Goal: Transaction & Acquisition: Purchase product/service

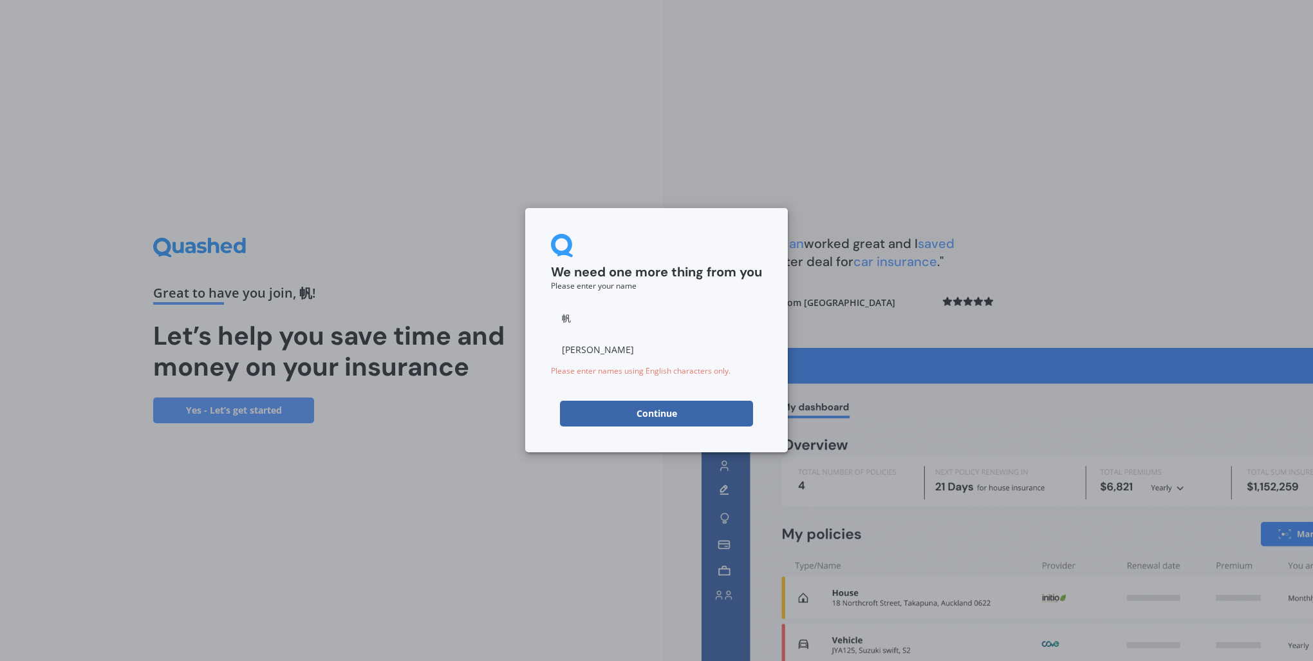
click at [642, 412] on button "Continue" at bounding box center [656, 413] width 193 height 26
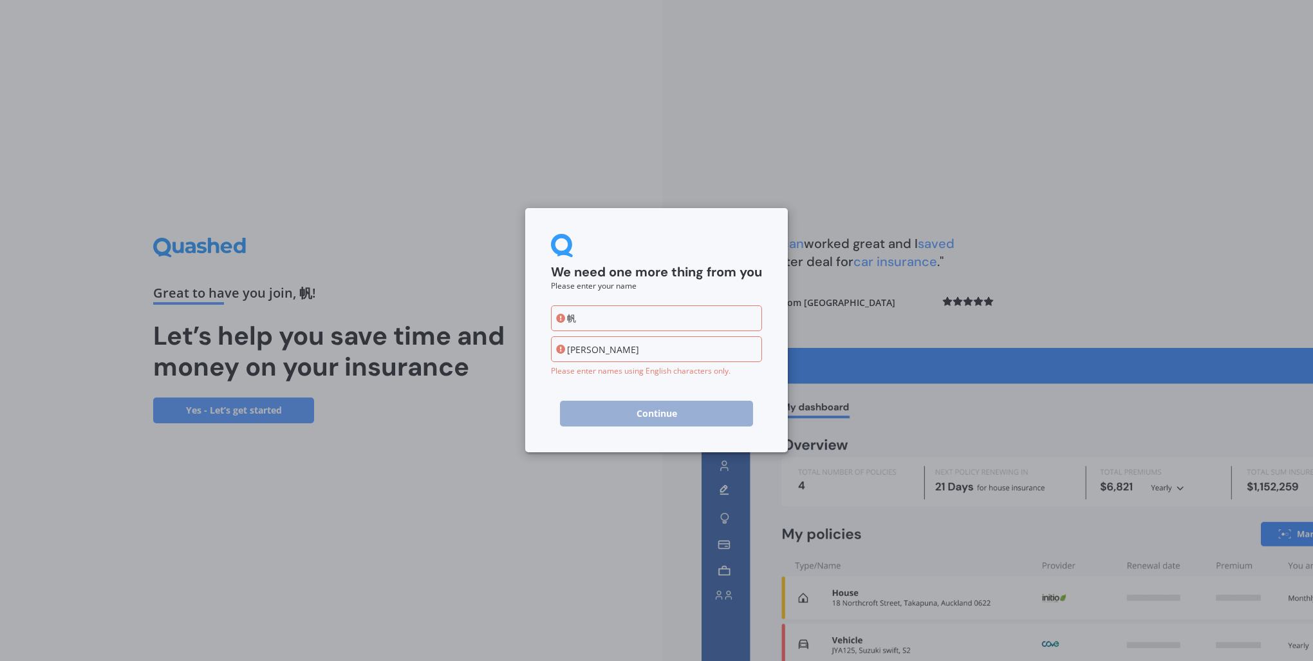
drag, startPoint x: 594, startPoint y: 315, endPoint x: 510, endPoint y: 318, distance: 84.4
click at [509, 318] on div "We need one more thing from you Please enter your name [PERSON_NAME] Please ent…" at bounding box center [656, 330] width 1313 height 661
type input "Fan"
click at [538, 355] on div "We need one more thing from you Please enter your name [PERSON_NAME] Please ent…" at bounding box center [656, 330] width 263 height 244
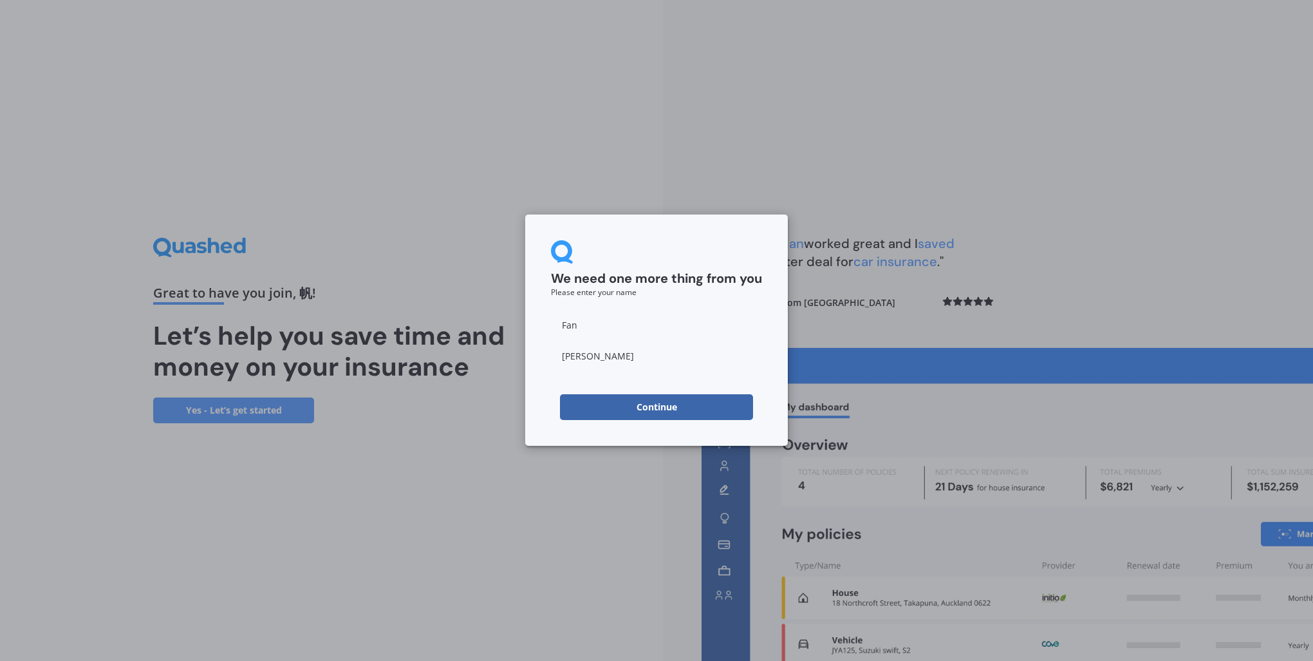
type input "[PERSON_NAME]"
click at [630, 403] on button "Continue" at bounding box center [656, 407] width 193 height 26
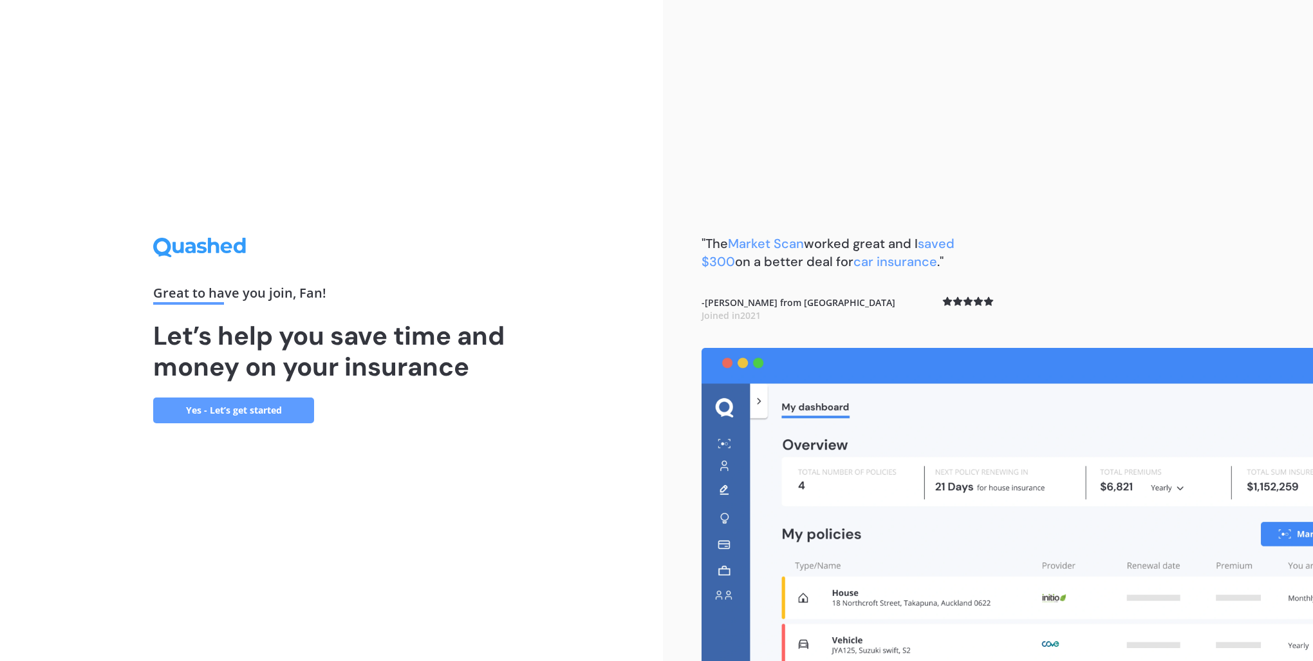
click at [235, 411] on link "Yes - Let’s get started" at bounding box center [233, 410] width 161 height 26
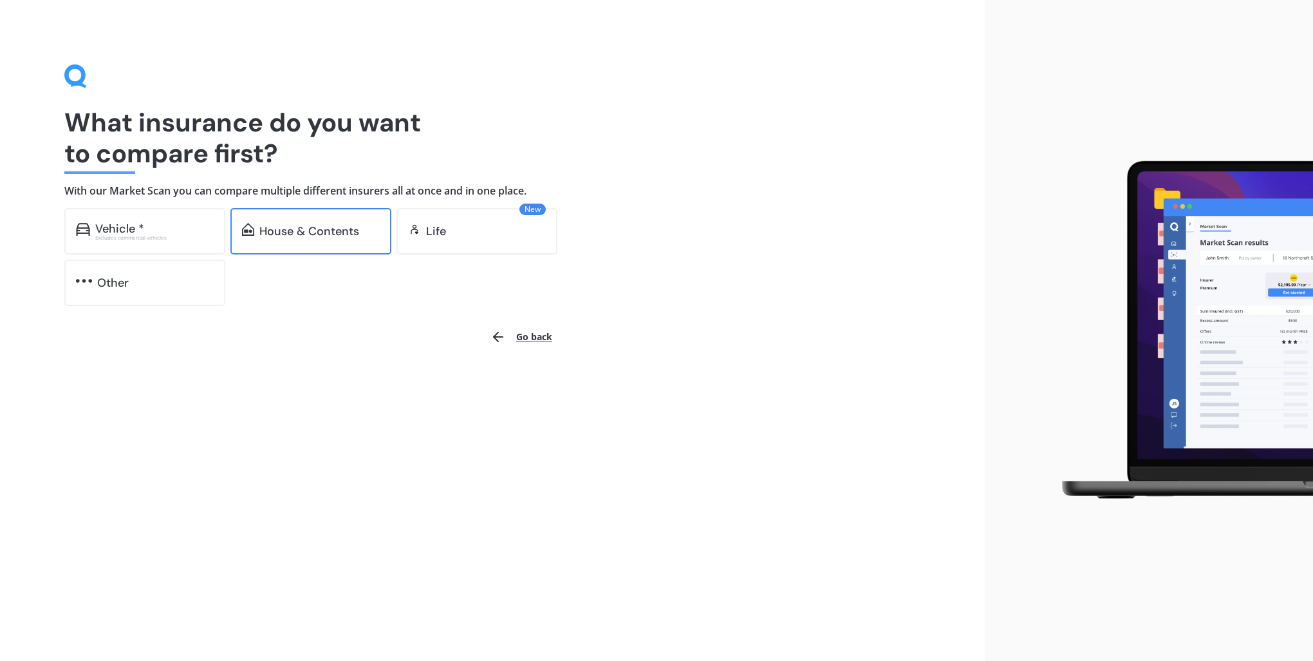
click at [314, 229] on div "House & Contents" at bounding box center [309, 231] width 100 height 13
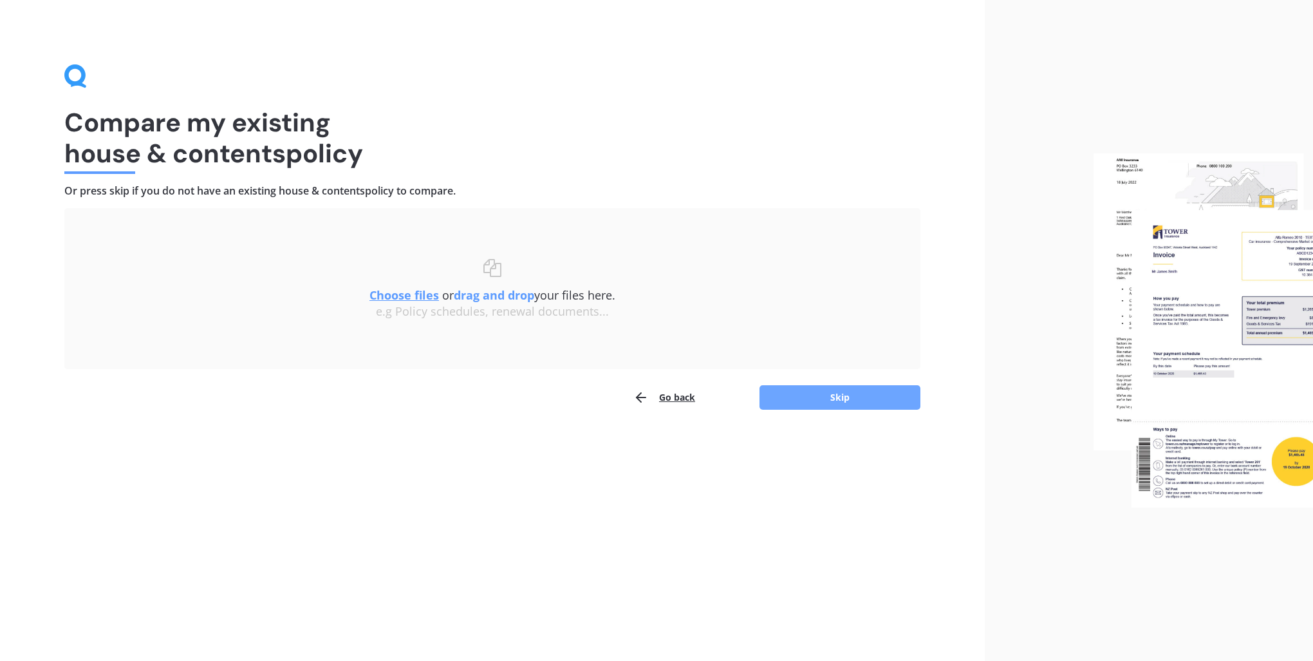
click at [831, 395] on button "Skip" at bounding box center [840, 397] width 161 height 24
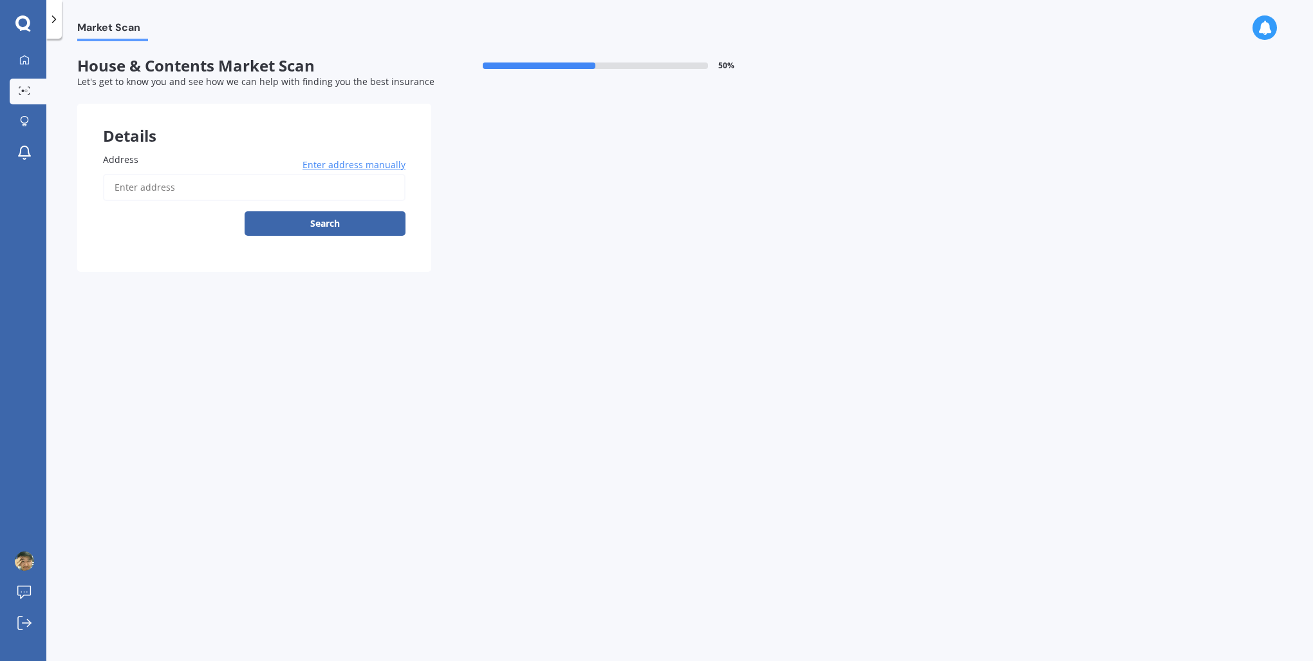
click at [172, 189] on input "Address" at bounding box center [254, 187] width 303 height 27
type input "[STREET_ADDRESS]"
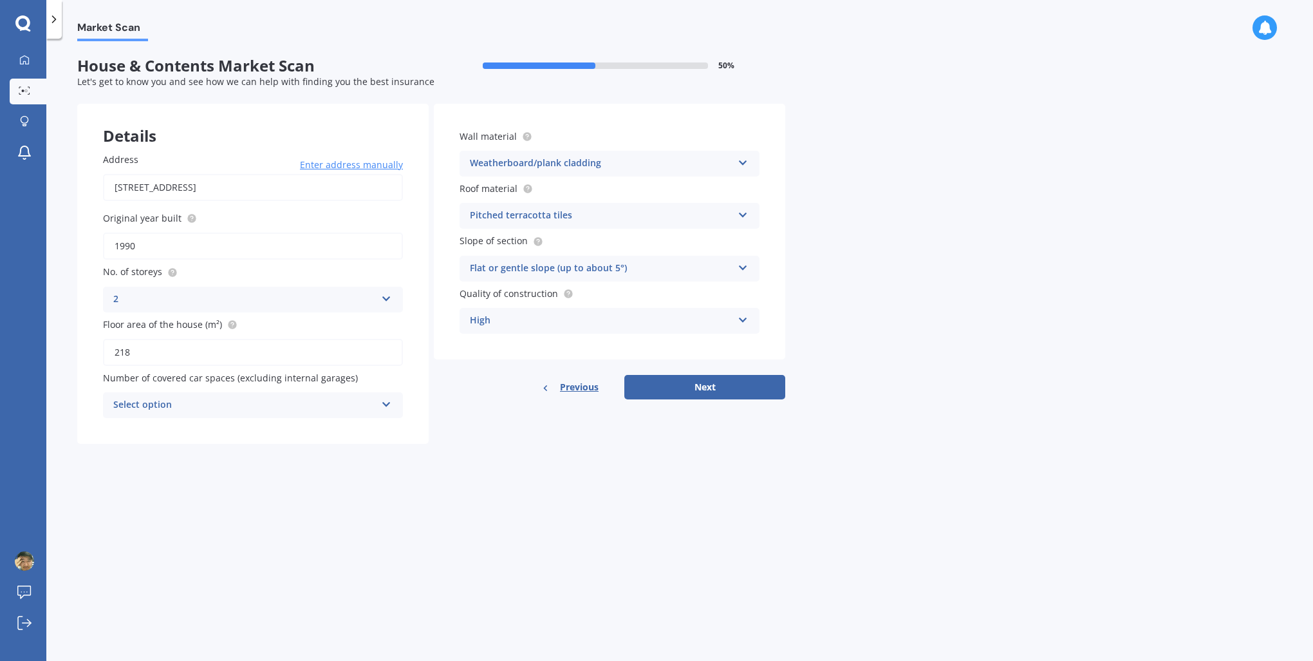
click at [444, 448] on form "House & Contents Market Scan 50 % Let's get to know you and see how we can help…" at bounding box center [431, 255] width 708 height 397
click at [383, 409] on div "Select option 0 1 2 3 4 5+" at bounding box center [253, 405] width 300 height 26
click at [215, 476] on div "2" at bounding box center [253, 476] width 299 height 23
click at [426, 435] on div "Address [STREET_ADDRESS] Enter address manually Search Original year built 1990…" at bounding box center [253, 285] width 352 height 317
click at [448, 400] on div "Details Address [STREET_ADDRESS] Enter address manually Search Original year bu…" at bounding box center [431, 274] width 708 height 340
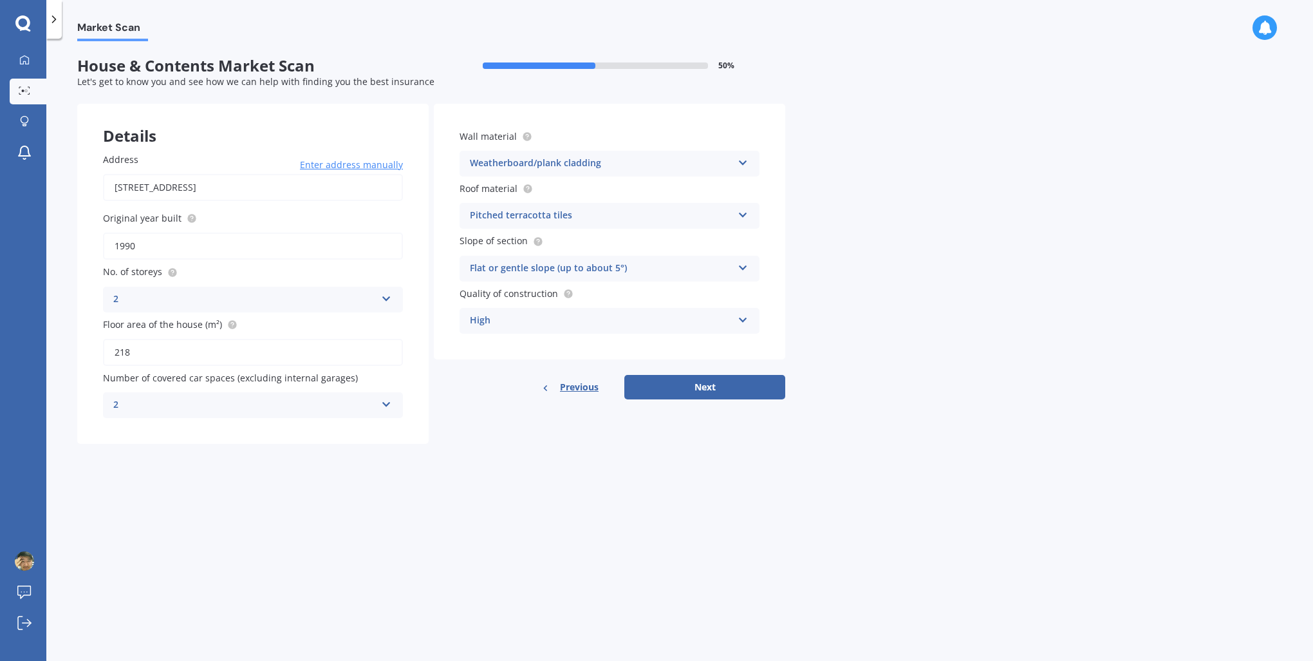
click at [829, 236] on div "Market Scan House & Contents Market Scan 50 % Let's get to know you and see how…" at bounding box center [679, 352] width 1267 height 622
click at [628, 344] on div "Wall material Weatherboard/plank cladding Artificial weatherboard/plank claddin…" at bounding box center [610, 232] width 352 height 256
click at [641, 318] on div "High" at bounding box center [601, 320] width 263 height 15
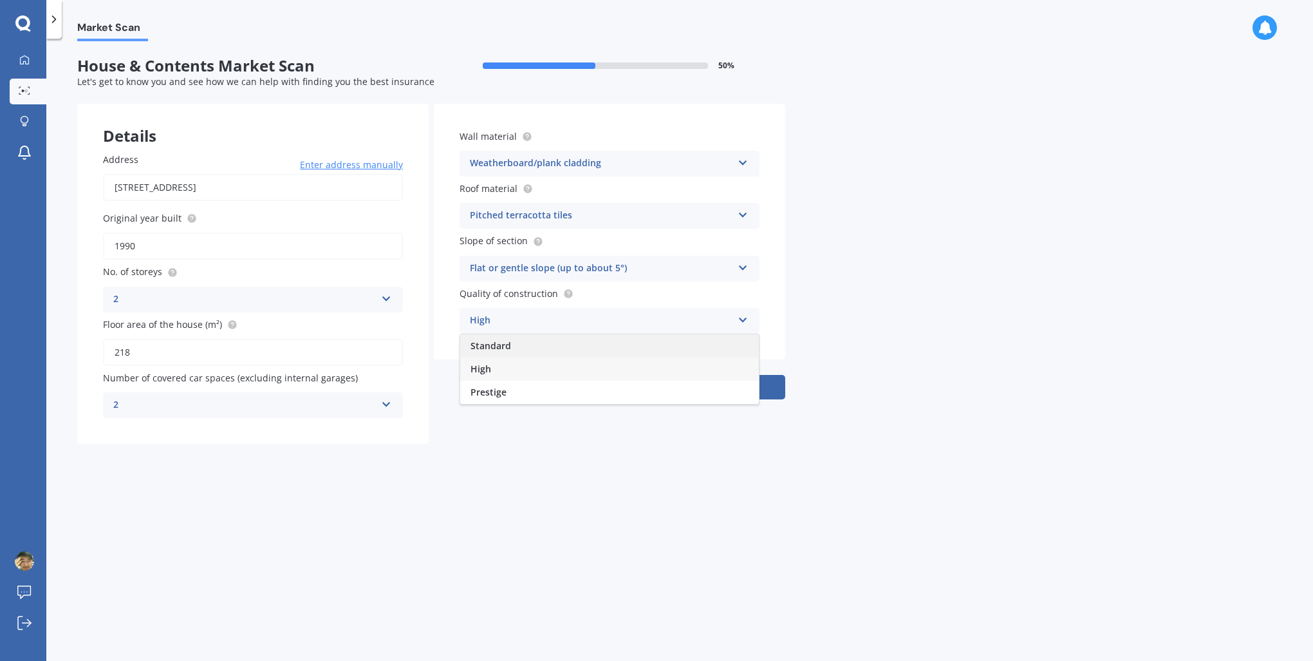
click at [592, 347] on div "Standard" at bounding box center [609, 345] width 299 height 23
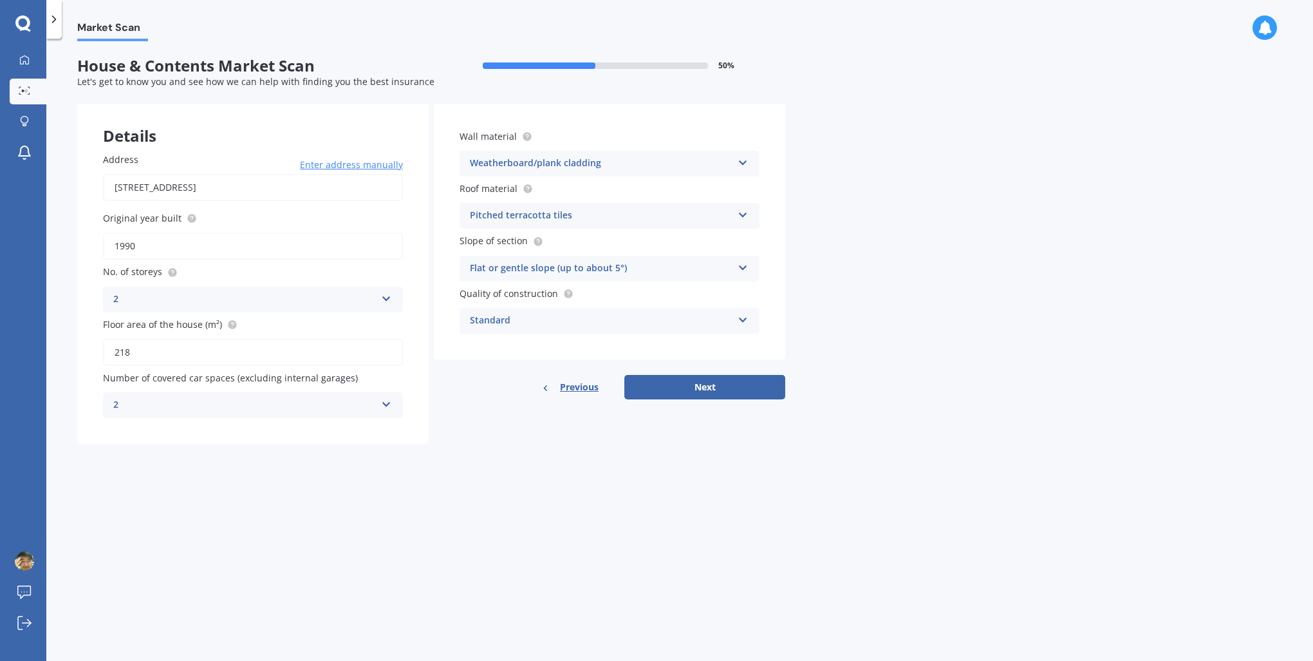
click at [833, 341] on div "Market Scan House & Contents Market Scan 50 % Let's get to know you and see how…" at bounding box center [679, 352] width 1267 height 622
click at [702, 353] on div "Wall material Weatherboard/plank cladding Artificial weatherboard/plank claddin…" at bounding box center [610, 232] width 352 height 256
click at [711, 386] on button "Next" at bounding box center [704, 387] width 161 height 24
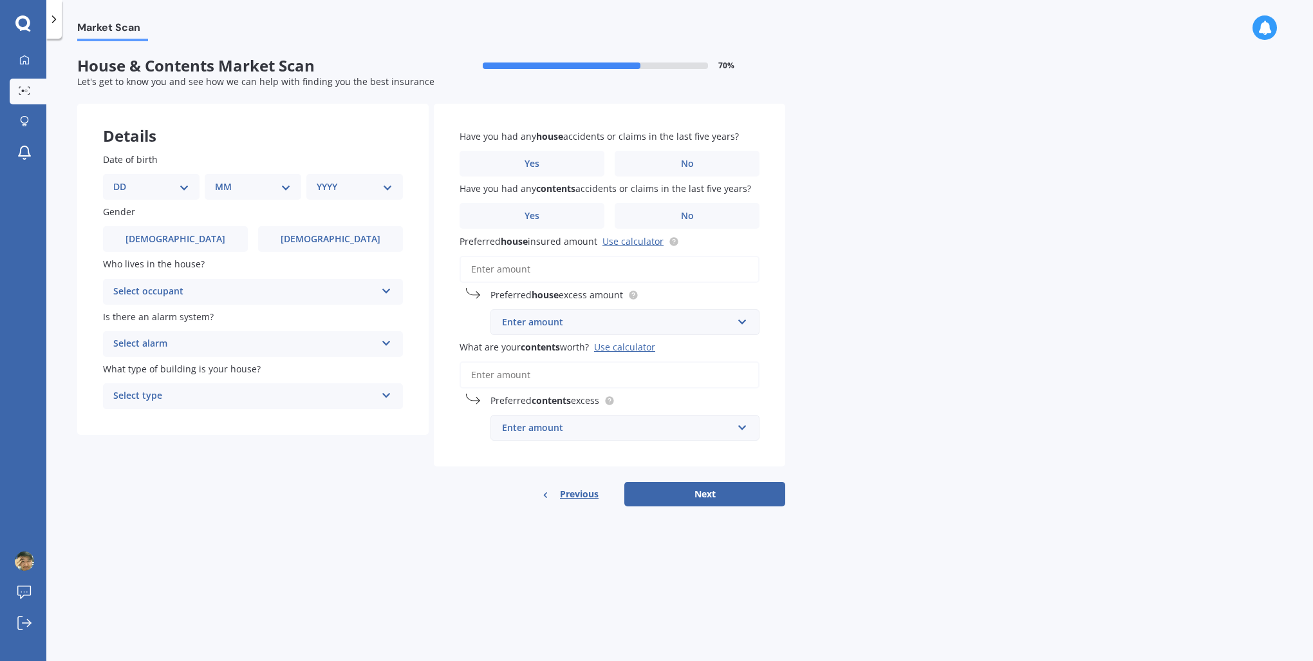
click at [167, 182] on select "DD 01 02 03 04 05 06 07 08 09 10 11 12 13 14 15 16 17 18 19 20 21 22 23 24 25 2…" at bounding box center [151, 187] width 76 height 14
select select "25"
click at [124, 180] on select "DD 01 02 03 04 05 06 07 08 09 10 11 12 13 14 15 16 17 18 19 20 21 22 23 24 25 2…" at bounding box center [151, 187] width 76 height 14
click at [243, 188] on select "MM 01 02 03 04 05 06 07 08 09 10 11 12" at bounding box center [255, 187] width 71 height 14
select select "10"
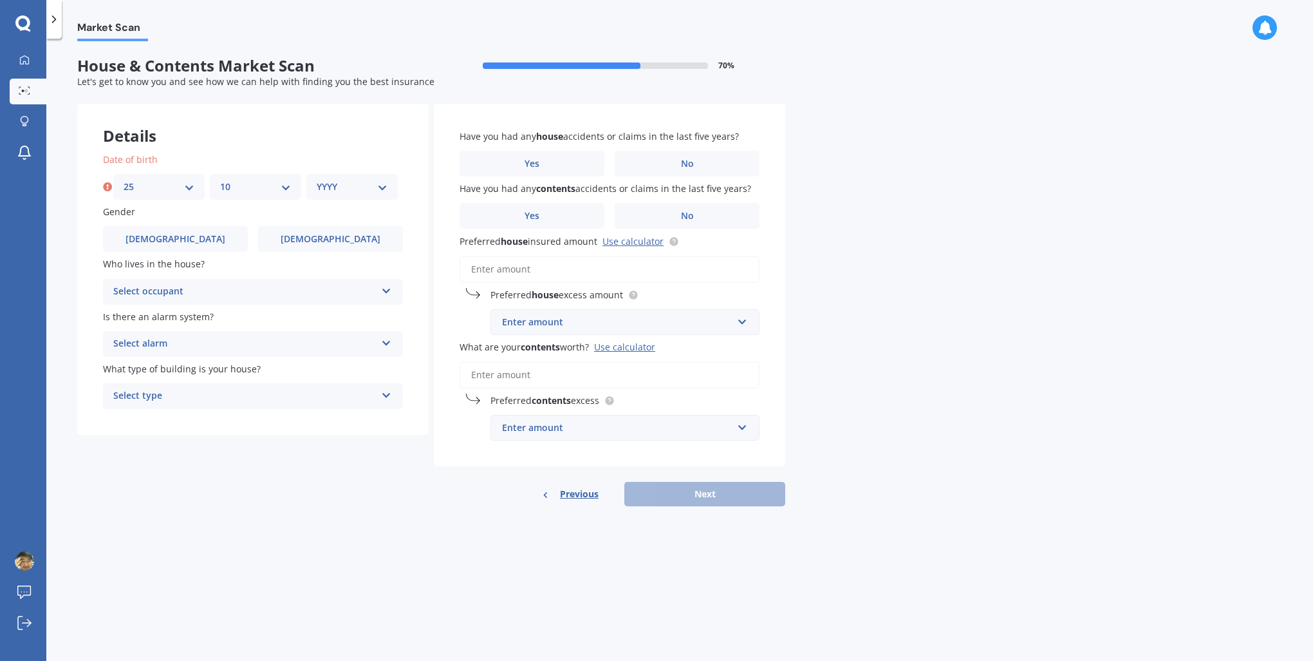
click at [220, 180] on select "MM 01 02 03 04 05 06 07 08 09 10 11 12" at bounding box center [255, 187] width 71 height 14
click at [348, 184] on select "YYYY 2009 2008 2007 2006 2005 2004 2003 2002 2001 2000 1999 1998 1997 1996 1995…" at bounding box center [352, 187] width 71 height 14
select select "1987"
click at [317, 180] on select "YYYY 2009 2008 2007 2006 2005 2004 2003 2002 2001 2000 1999 1998 1997 1996 1995…" at bounding box center [352, 187] width 71 height 14
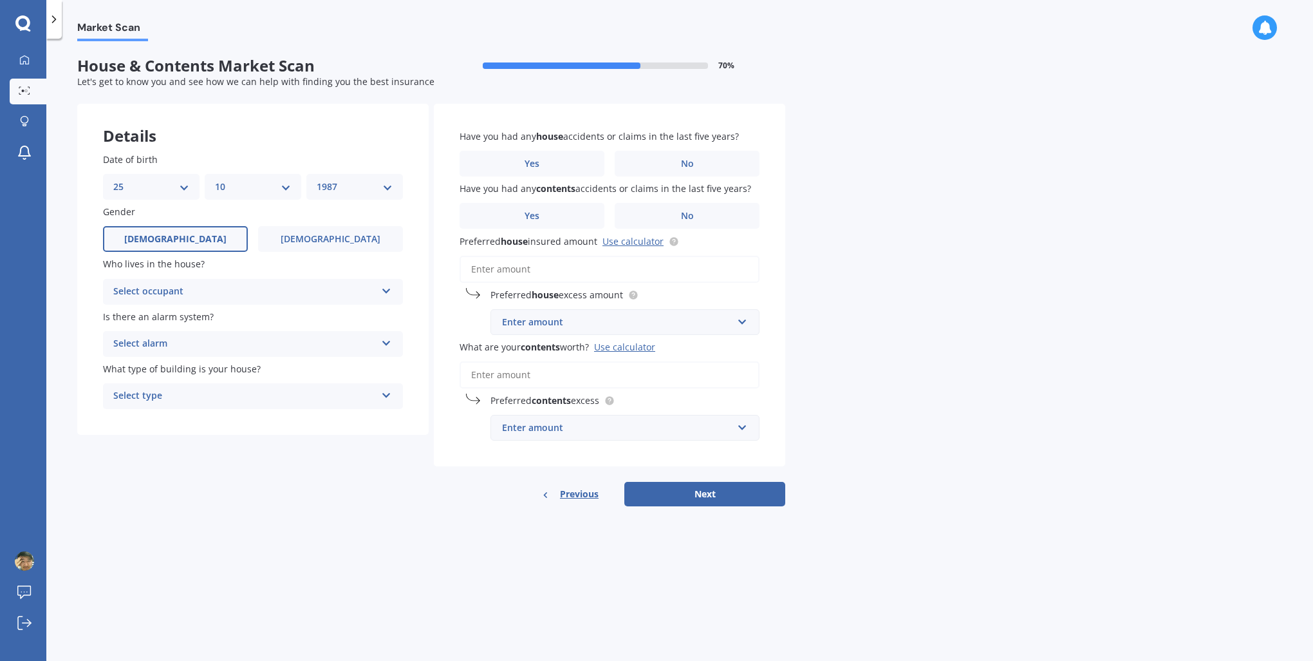
click at [205, 243] on label "[DEMOGRAPHIC_DATA]" at bounding box center [175, 239] width 145 height 26
click at [0, 0] on input "[DEMOGRAPHIC_DATA]" at bounding box center [0, 0] width 0 height 0
click at [205, 293] on div "Select occupant" at bounding box center [244, 291] width 263 height 15
click at [184, 321] on div "Owner" at bounding box center [253, 316] width 299 height 23
click at [220, 318] on label "Is there an alarm system?" at bounding box center [250, 317] width 295 height 14
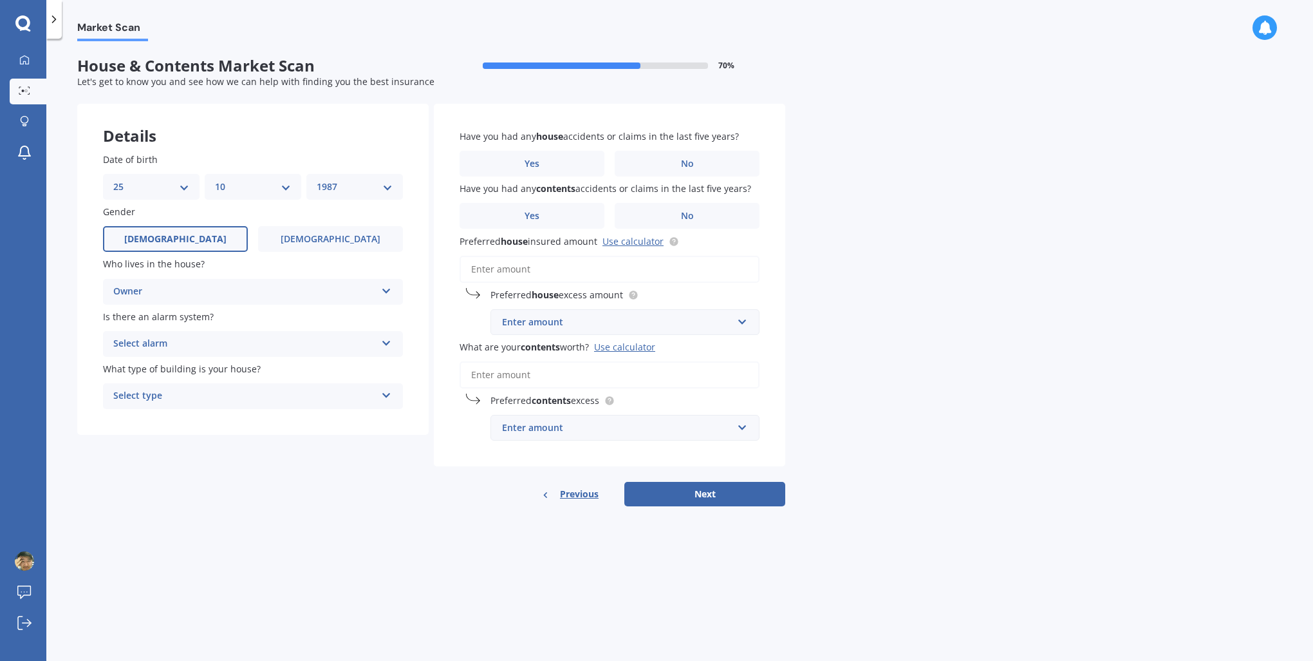
click at [212, 343] on div "Select alarm" at bounding box center [244, 343] width 263 height 15
click at [195, 370] on div "Yes, monitored" at bounding box center [253, 368] width 299 height 23
click at [202, 424] on div "Date of birth DD 01 02 03 04 05 06 07 08 09 10 11 12 13 14 15 16 17 18 19 20 21…" at bounding box center [253, 281] width 352 height 308
click at [207, 398] on div "Select type" at bounding box center [244, 395] width 263 height 15
click at [200, 421] on div "Freestanding" at bounding box center [253, 420] width 299 height 23
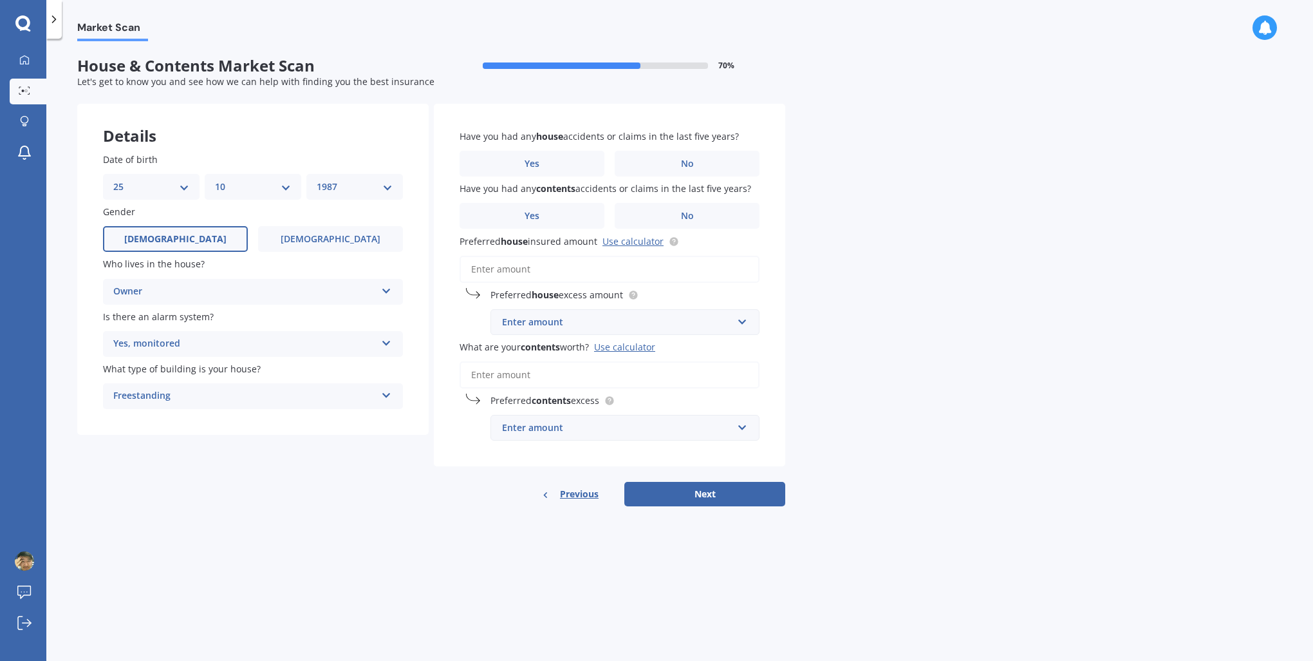
click at [258, 423] on div "Date of birth DD 01 02 03 04 05 06 07 08 09 10 11 12 13 14 15 16 17 18 19 20 21…" at bounding box center [253, 281] width 352 height 308
click at [554, 164] on label "Yes" at bounding box center [532, 164] width 145 height 26
click at [0, 0] on input "Yes" at bounding box center [0, 0] width 0 height 0
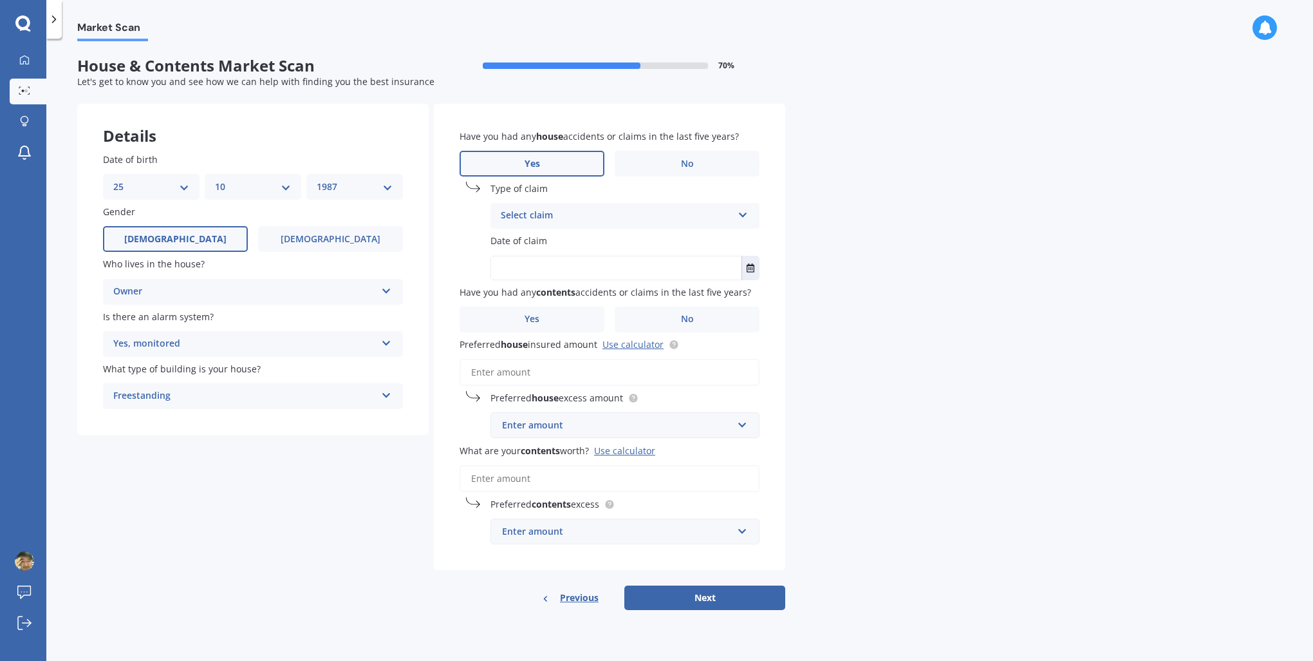
click at [577, 213] on div "Select claim" at bounding box center [617, 215] width 232 height 15
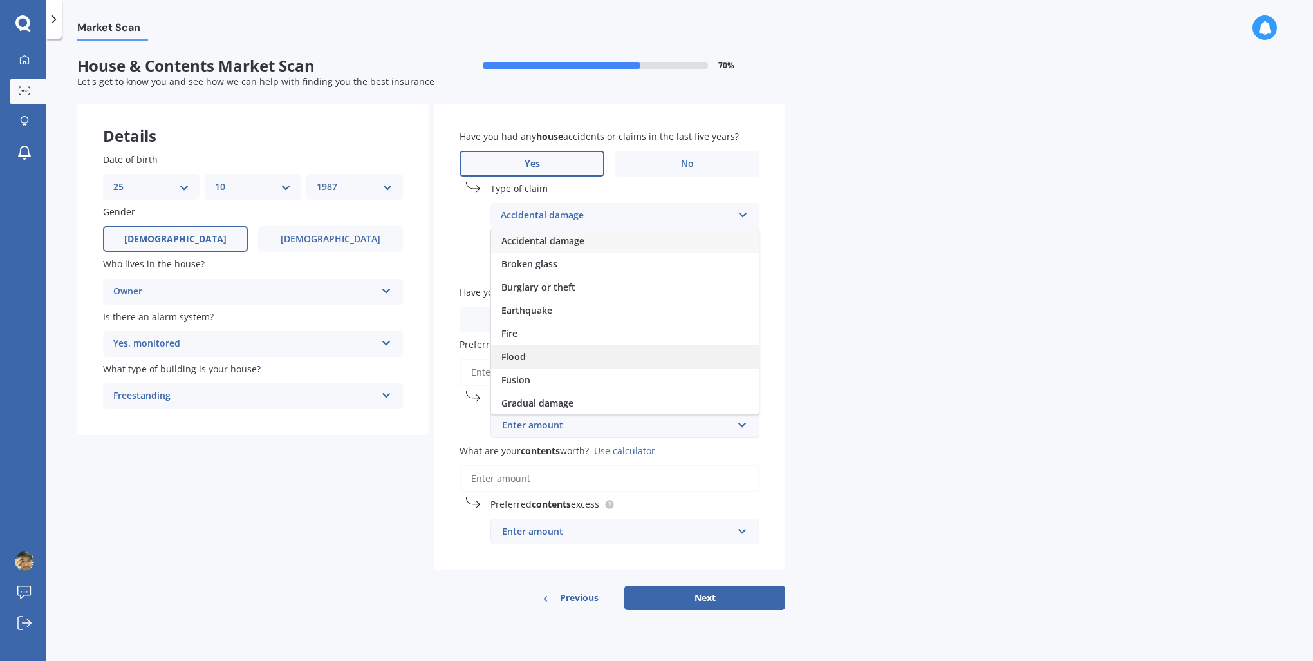
click at [563, 352] on div "Flood" at bounding box center [625, 356] width 268 height 23
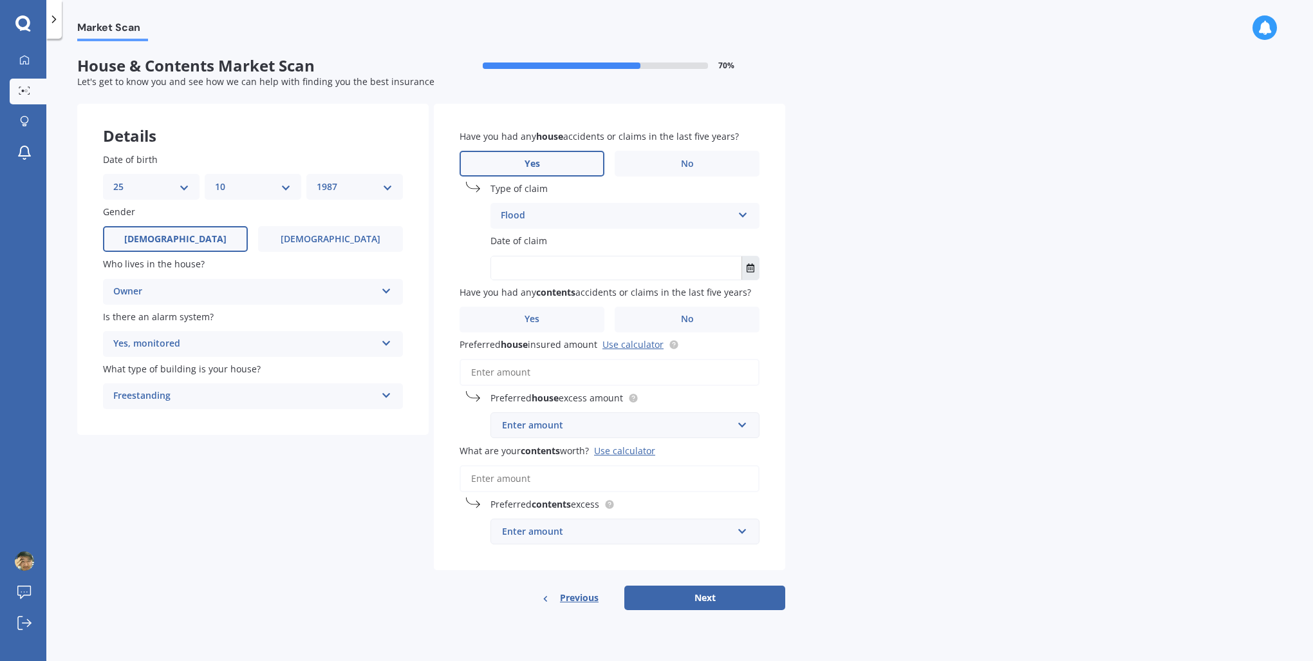
click at [746, 266] on button "Select date" at bounding box center [750, 267] width 17 height 23
click at [536, 297] on button "[DATE]" at bounding box center [526, 299] width 55 height 23
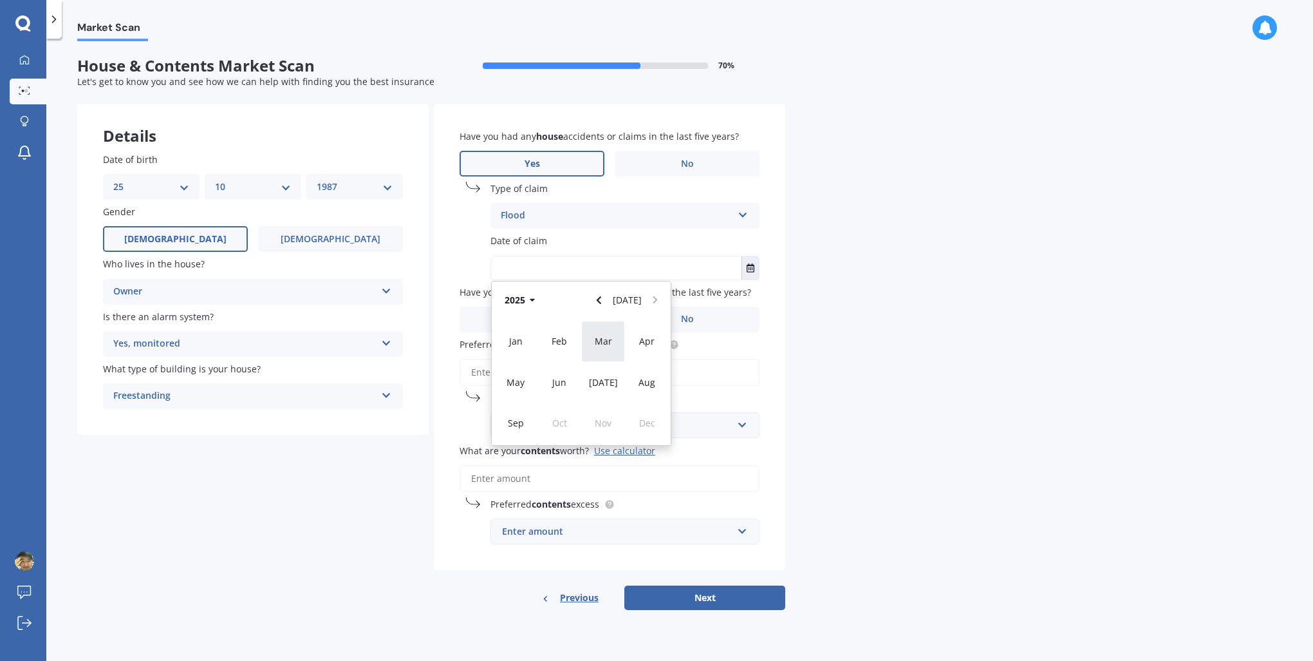
click at [590, 341] on div "Mar" at bounding box center [603, 341] width 44 height 41
click at [623, 362] on div "08" at bounding box center [631, 366] width 25 height 18
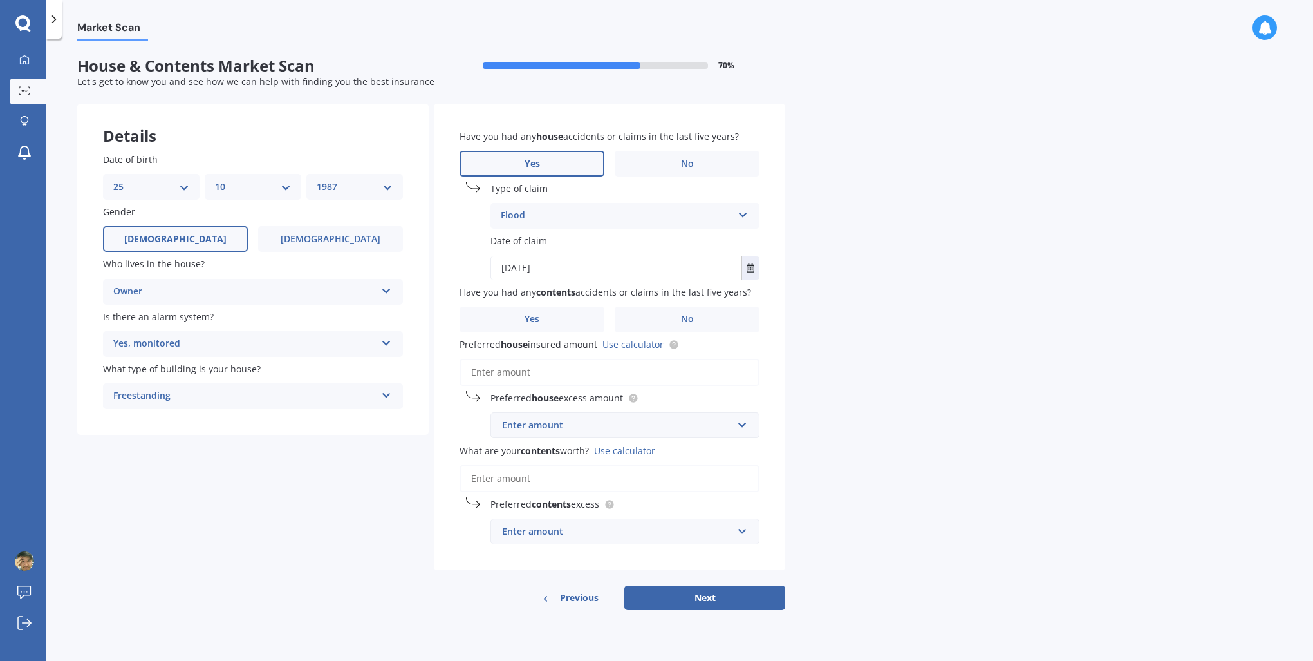
click at [816, 333] on div "Market Scan House & Contents Market Scan 70 % Let's get to know you and see how…" at bounding box center [679, 352] width 1267 height 622
click at [462, 279] on div "Date of claim [DATE] [DATE] [DATE] Mo Tu We Th Fr Sa Su 24 25 26 27 28 01 02 03…" at bounding box center [610, 257] width 300 height 46
click at [618, 297] on span "Have you had any contents accidents or claims in the last five years?" at bounding box center [606, 292] width 292 height 12
click at [476, 292] on span "Have you had any contents accidents or claims in the last five years?" at bounding box center [606, 292] width 292 height 12
click at [544, 267] on input "[DATE]" at bounding box center [616, 267] width 250 height 23
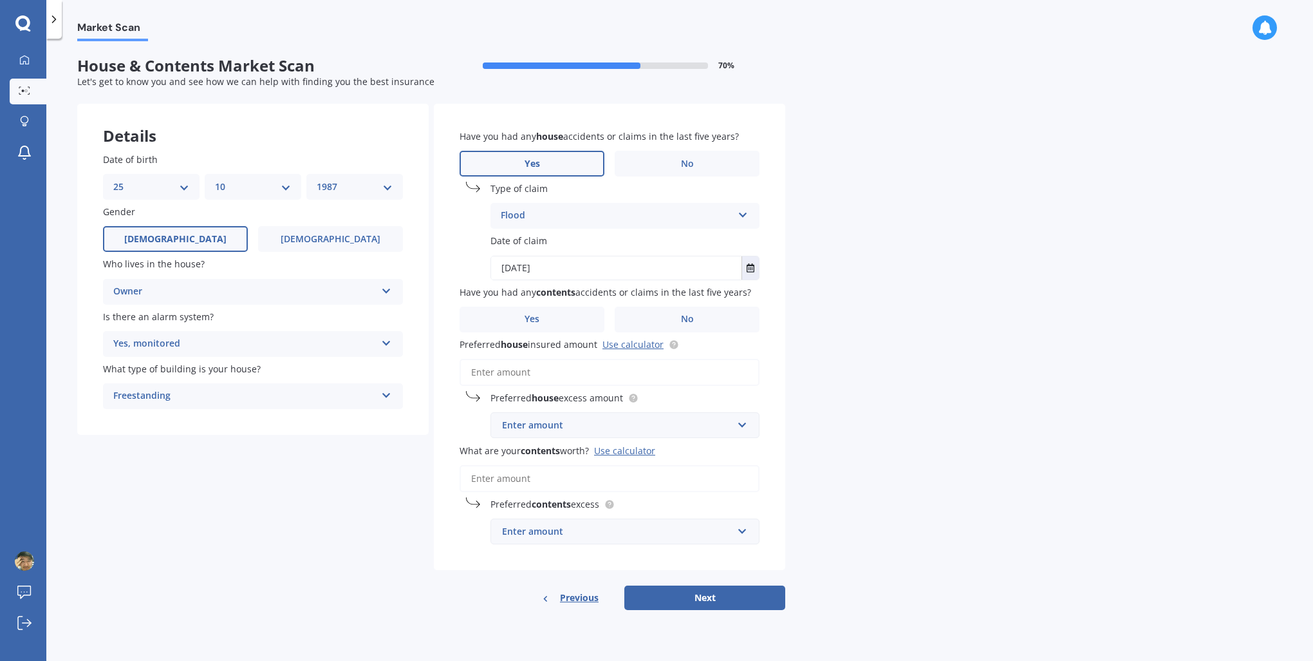
drag, startPoint x: 544, startPoint y: 267, endPoint x: 555, endPoint y: 268, distance: 11.0
click at [555, 268] on input "[DATE]" at bounding box center [616, 267] width 250 height 23
type input "[DATE]"
click at [543, 286] on b "contents" at bounding box center [555, 292] width 39 height 12
click at [462, 263] on div "Date of claim [DATE] [DATE] [DATE] Mo Tu We Th Fr Sa Su 24 25 26 27 28 01 02 03…" at bounding box center [610, 257] width 300 height 46
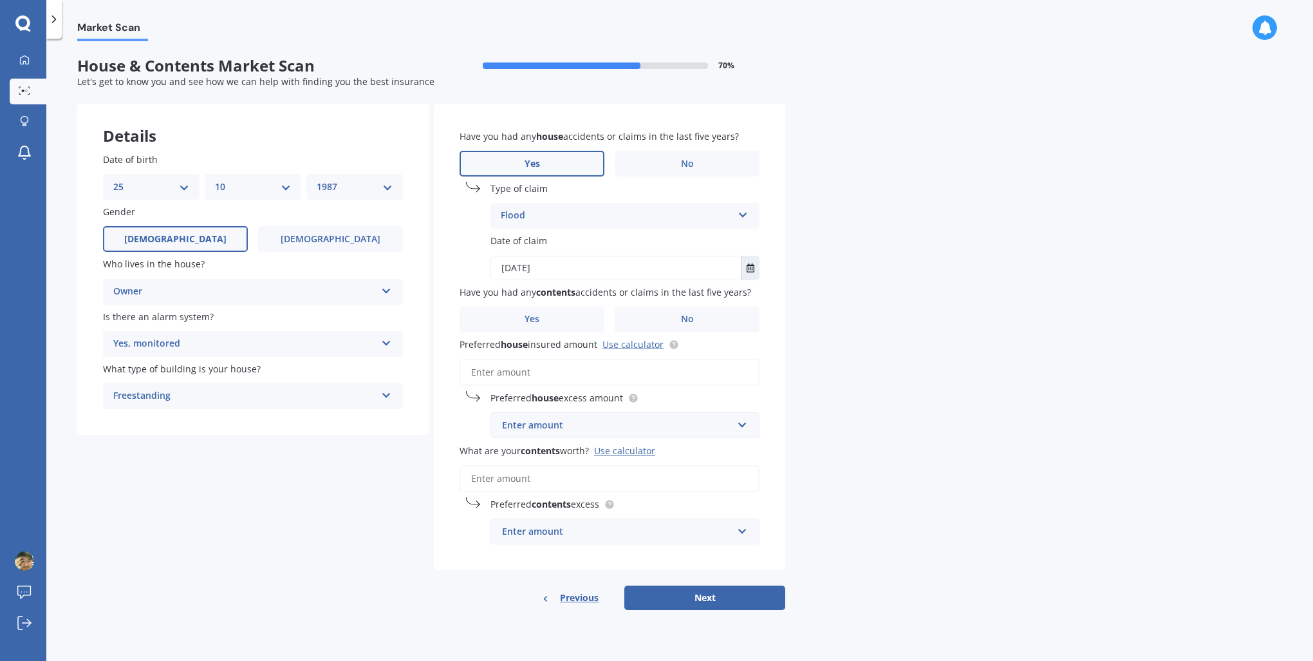
click at [458, 277] on div "Have you had any house accidents or claims in the last five years? Yes No Type …" at bounding box center [610, 337] width 352 height 466
click at [547, 286] on b "contents" at bounding box center [555, 292] width 39 height 12
click at [769, 300] on div "Have you had any house accidents or claims in the last five years? Yes No Type …" at bounding box center [610, 337] width 352 height 466
click at [500, 293] on span "Have you had any contents accidents or claims in the last five years?" at bounding box center [606, 292] width 292 height 12
click at [561, 315] on label "Yes" at bounding box center [532, 319] width 145 height 26
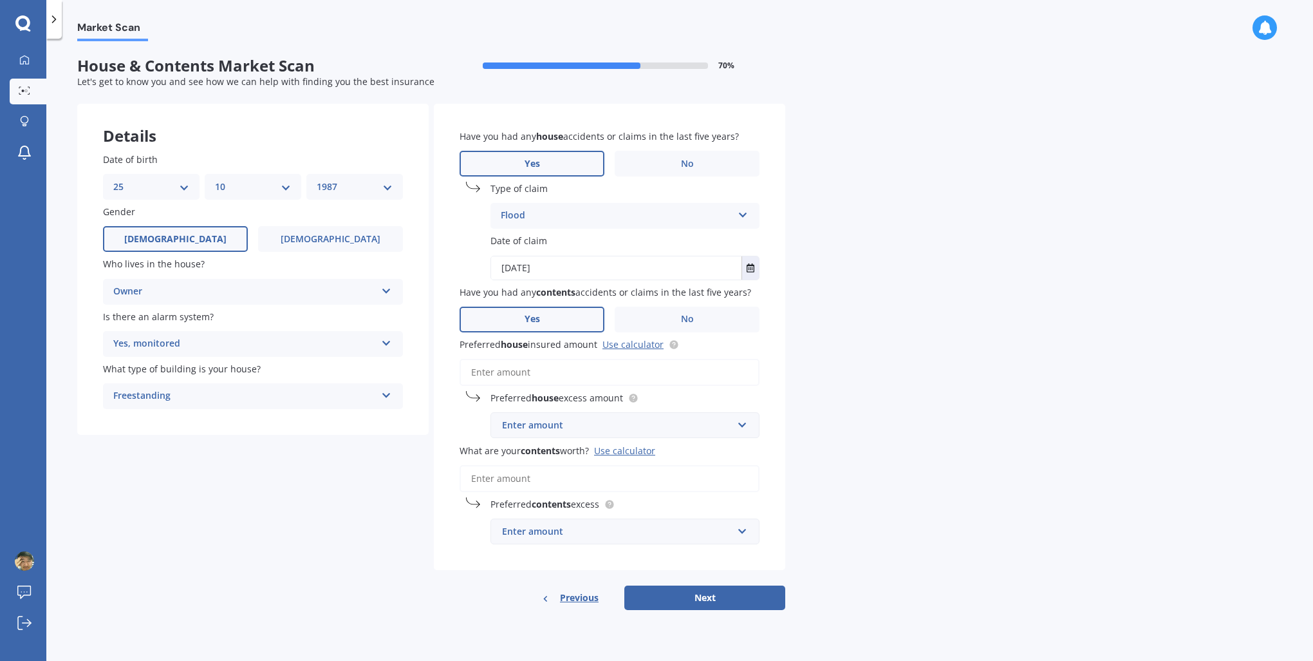
click at [0, 0] on input "Yes" at bounding box center [0, 0] width 0 height 0
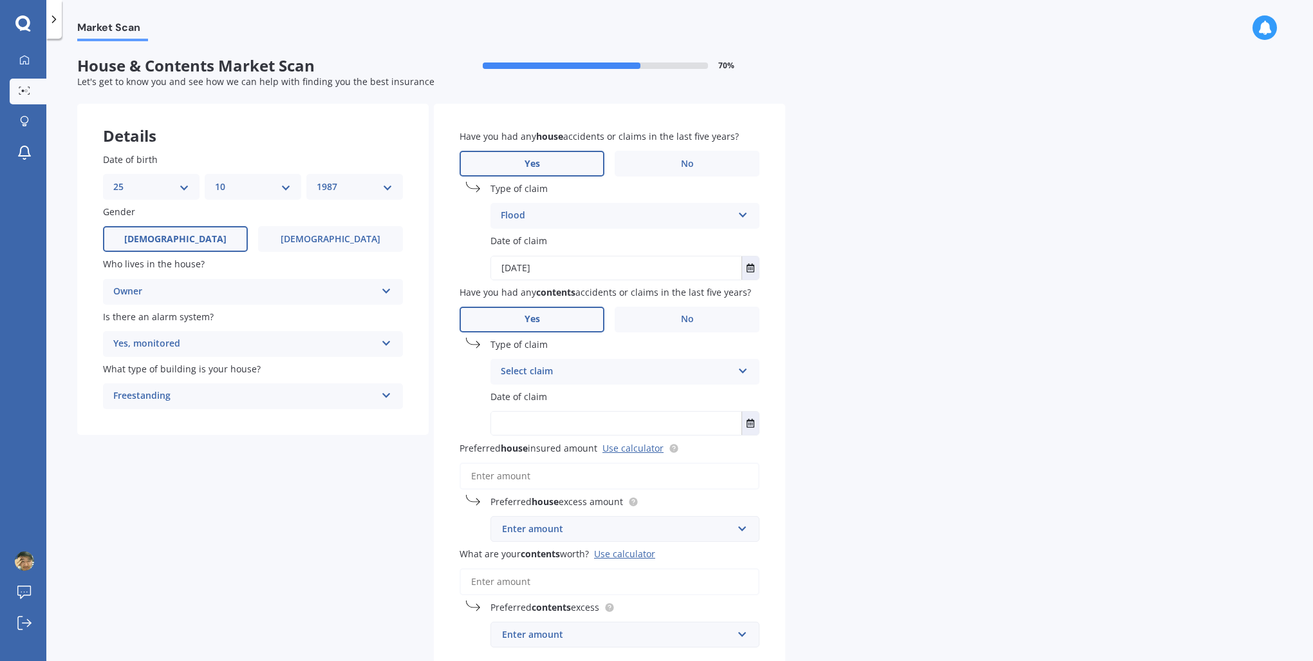
click at [593, 375] on div "Select claim" at bounding box center [617, 371] width 232 height 15
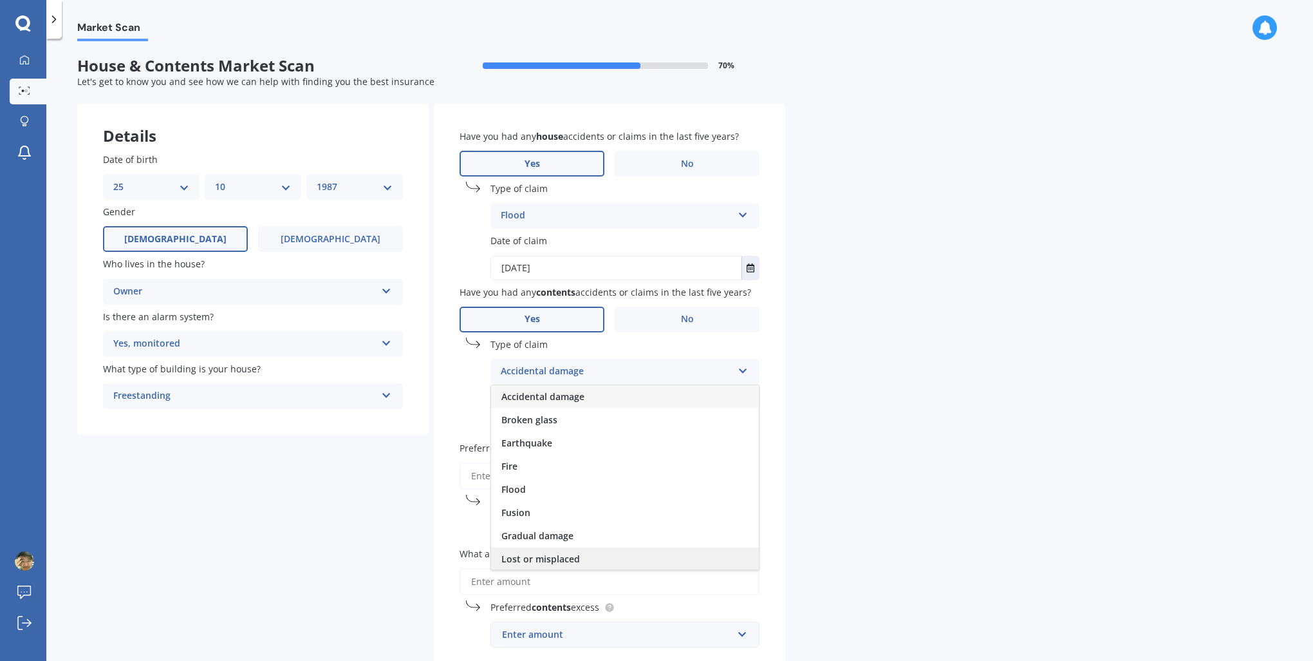
click at [582, 558] on div "Lost or misplaced" at bounding box center [625, 558] width 268 height 23
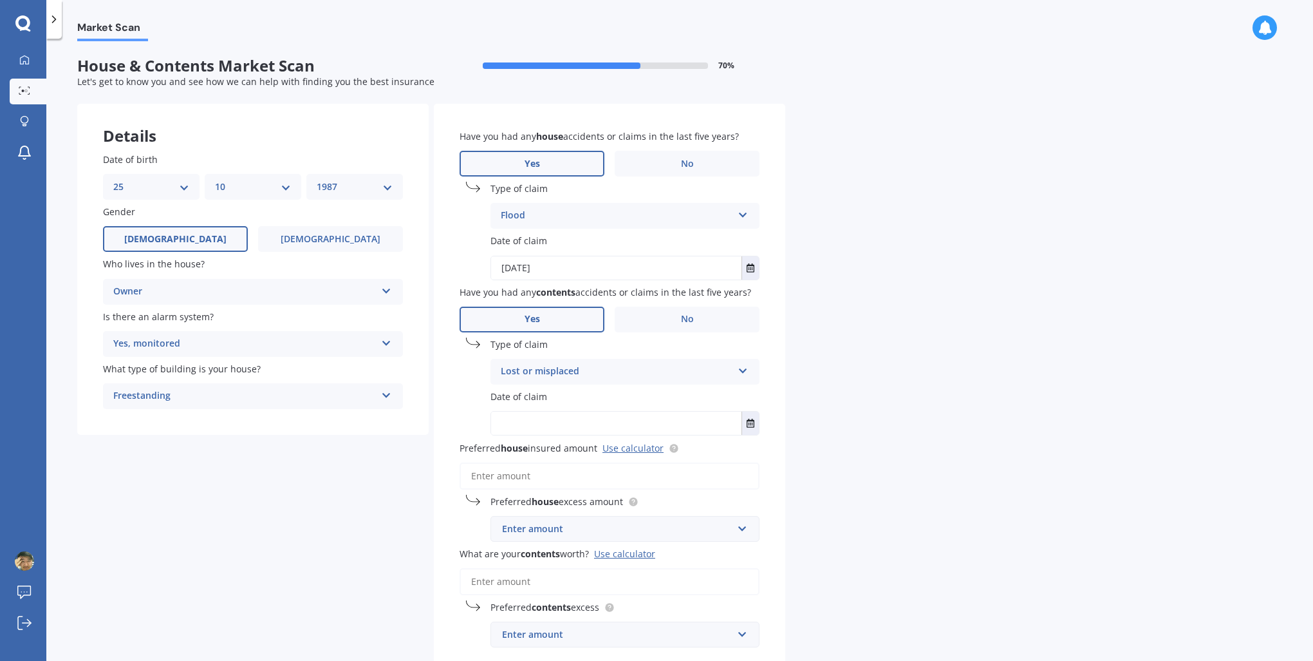
click at [462, 402] on div "Date of claim" at bounding box center [610, 413] width 300 height 46
click at [752, 422] on icon "Select date" at bounding box center [751, 422] width 8 height 9
click at [546, 455] on button "[DATE]" at bounding box center [526, 455] width 55 height 23
click at [527, 452] on button "2025" at bounding box center [522, 455] width 46 height 23
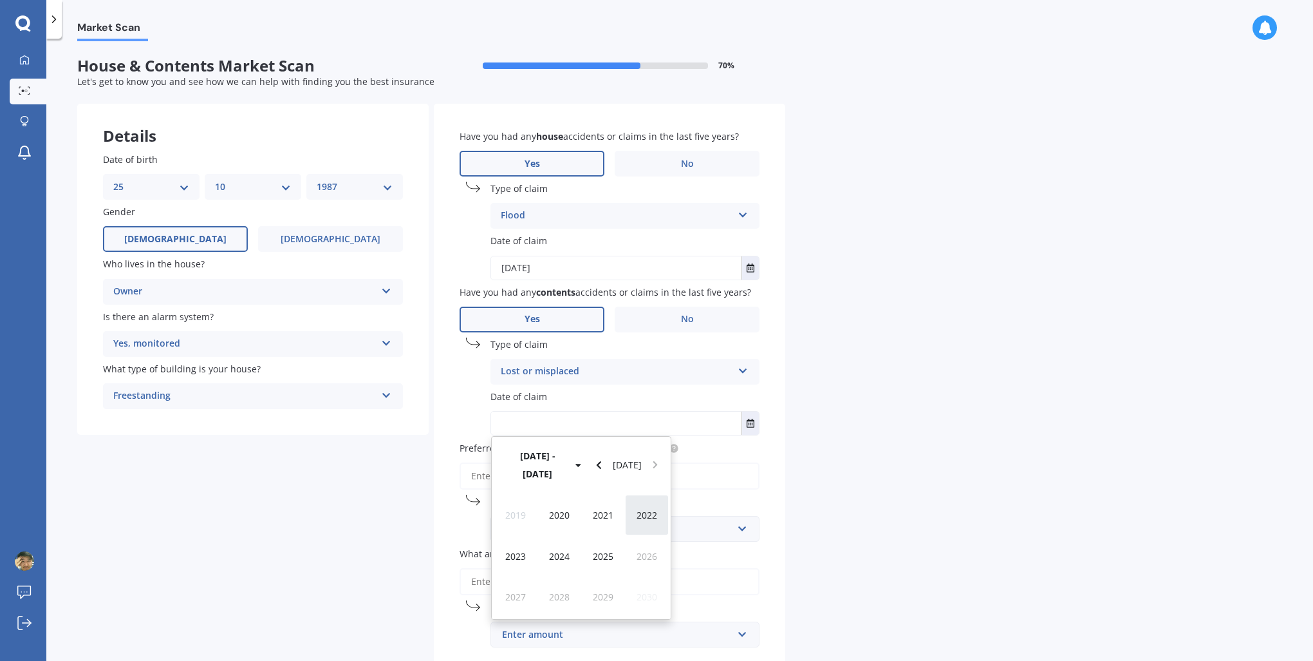
click at [634, 494] on div "2022" at bounding box center [647, 514] width 44 height 41
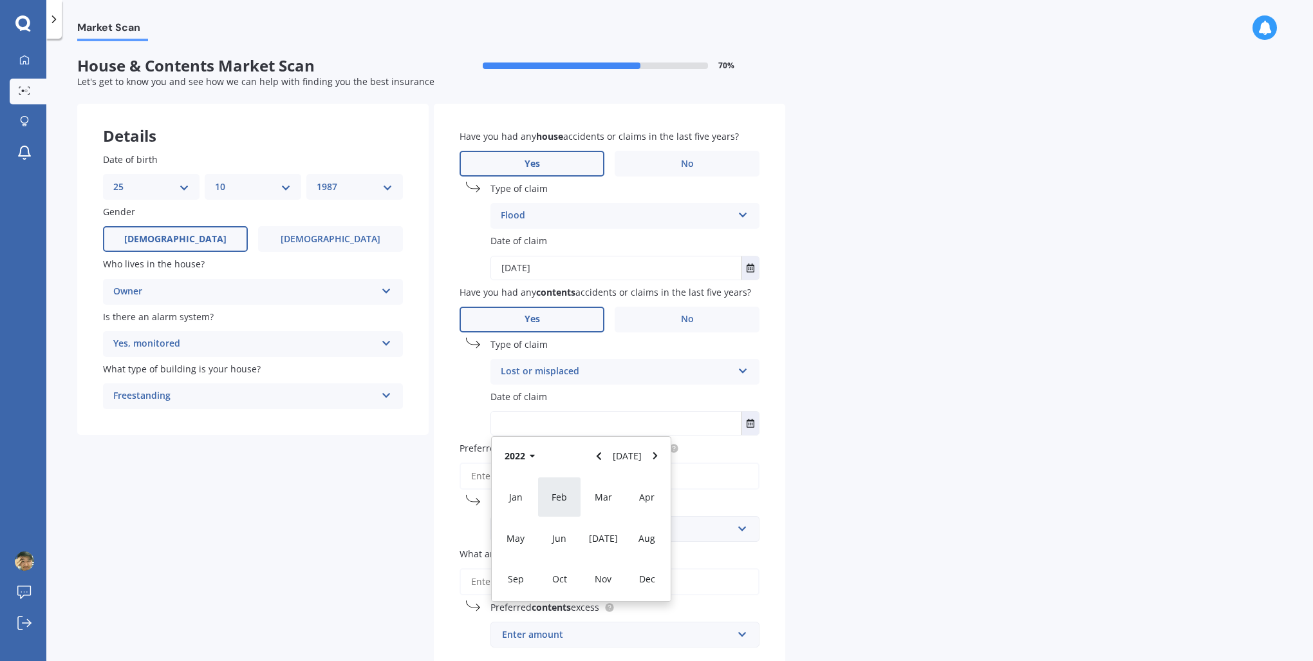
click at [560, 497] on span "Feb" at bounding box center [559, 497] width 15 height 12
click at [579, 522] on span "10" at bounding box center [581, 526] width 10 height 12
type input "[DATE]"
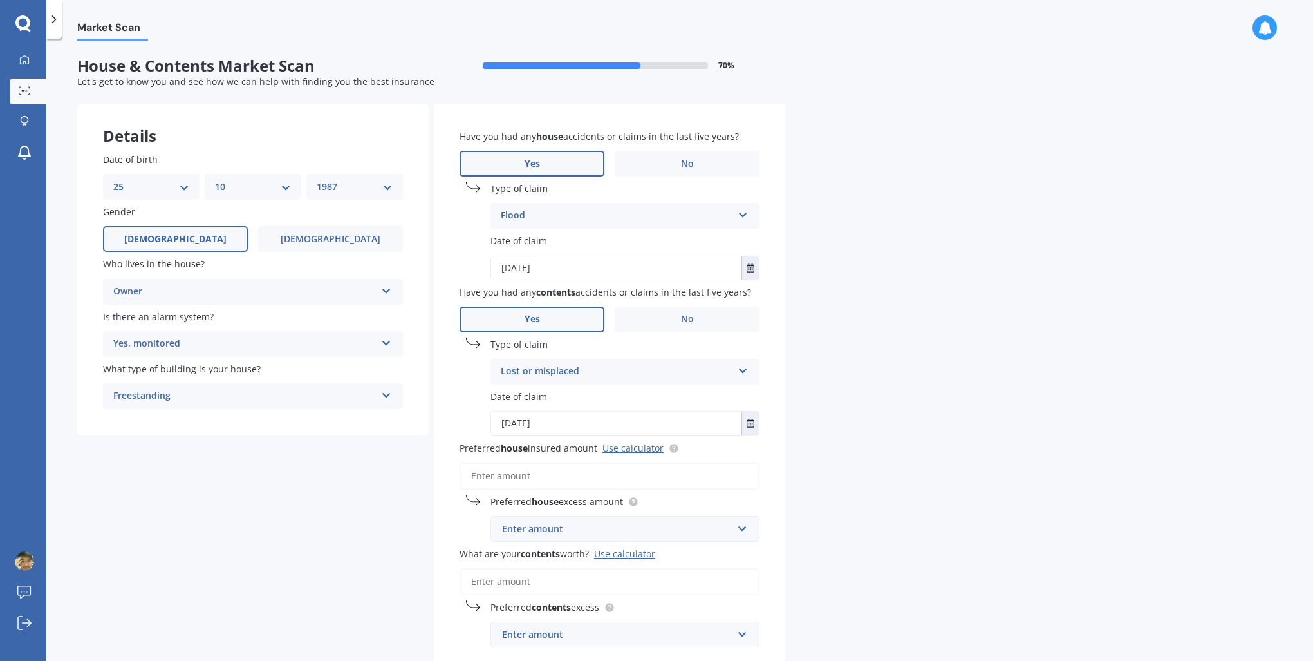
click at [715, 474] on input "Preferred house insured amount Use calculator" at bounding box center [610, 475] width 300 height 27
click at [800, 468] on div "Market Scan House & Contents Market Scan 70 % Let's get to know you and see how…" at bounding box center [679, 352] width 1267 height 622
click at [608, 483] on input "Preferred house insured amount Use calculator" at bounding box center [610, 475] width 300 height 27
click at [628, 453] on link "Use calculator" at bounding box center [633, 448] width 61 height 12
click at [546, 479] on input "Preferred house insured amount Use calculator" at bounding box center [610, 475] width 300 height 27
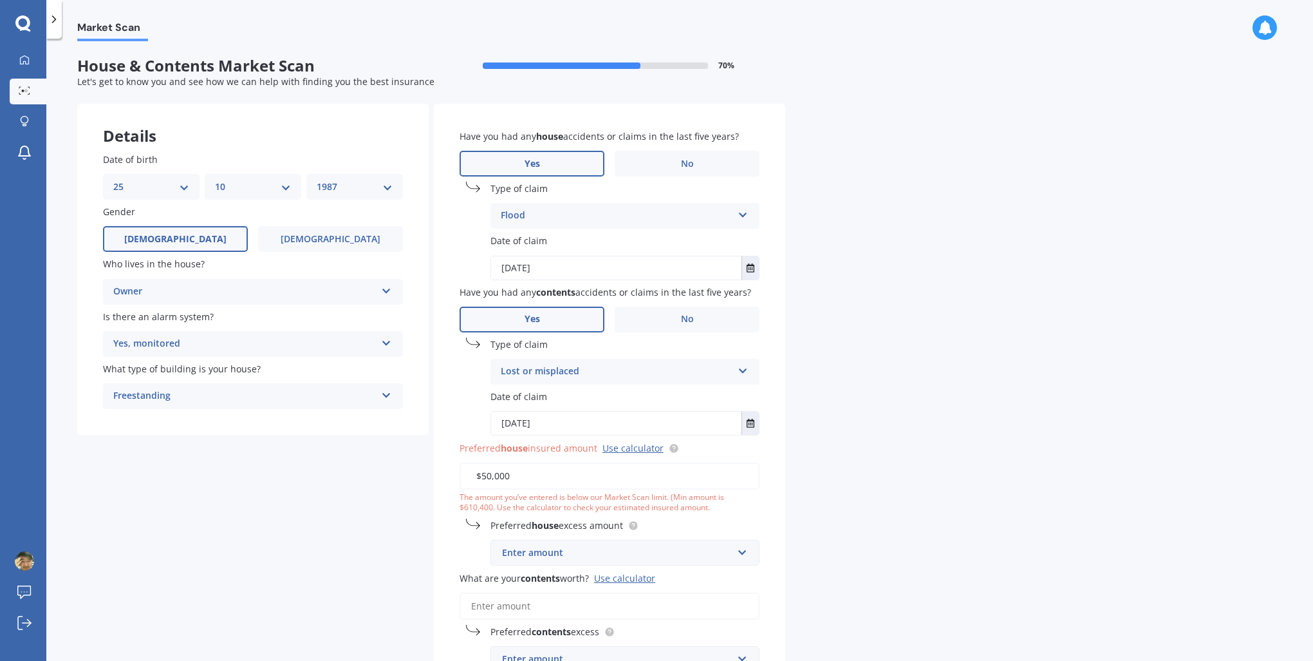
click at [426, 473] on div "Details Date of birth DD 01 02 03 04 05 06 07 08 09 10 11 12 13 14 15 16 17 18 …" at bounding box center [431, 421] width 708 height 634
click at [486, 475] on input "$50,000" at bounding box center [610, 475] width 300 height 27
click at [455, 473] on div "Have you had any house accidents or claims in the last five years? Yes No Type …" at bounding box center [610, 401] width 352 height 594
click at [451, 537] on div "Have you had any house accidents or claims in the last five years? Yes No Type …" at bounding box center [610, 401] width 352 height 594
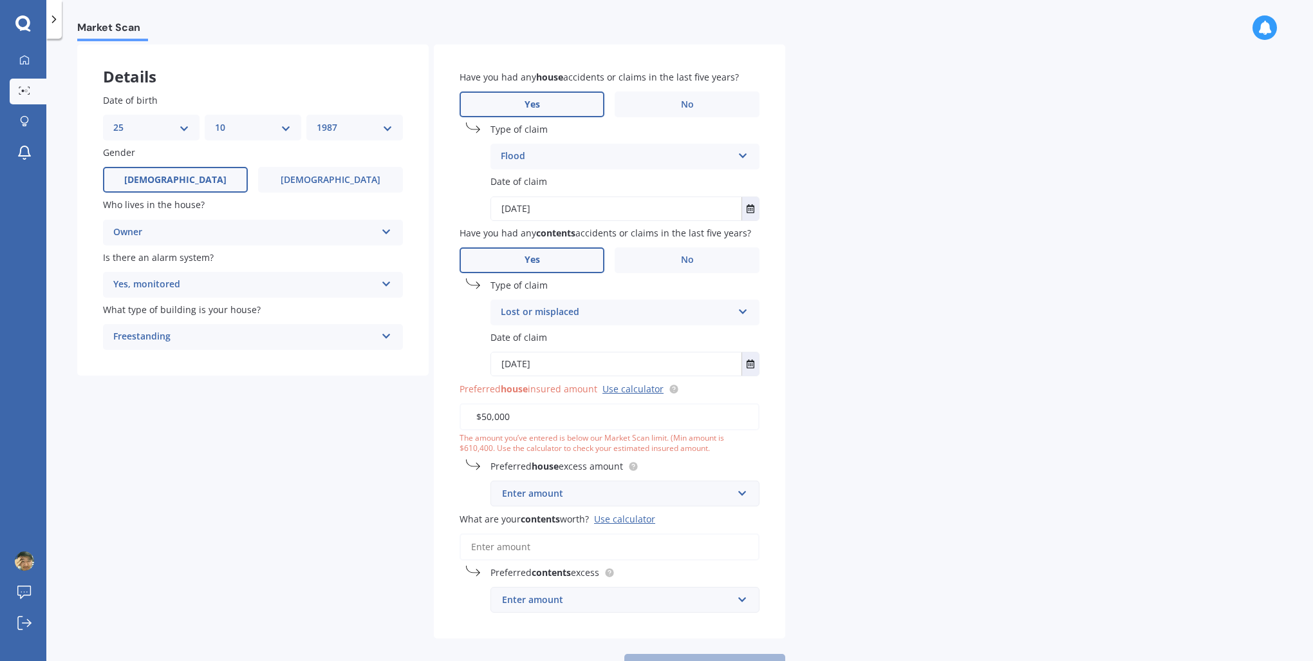
scroll to position [60, 0]
click at [458, 486] on div "Have you had any house accidents or claims in the last five years? Yes No Type …" at bounding box center [610, 341] width 352 height 594
click at [529, 413] on input "$50,000" at bounding box center [610, 415] width 300 height 27
drag, startPoint x: 557, startPoint y: 413, endPoint x: 476, endPoint y: 416, distance: 80.5
click at [460, 417] on input "$50,000" at bounding box center [610, 415] width 300 height 27
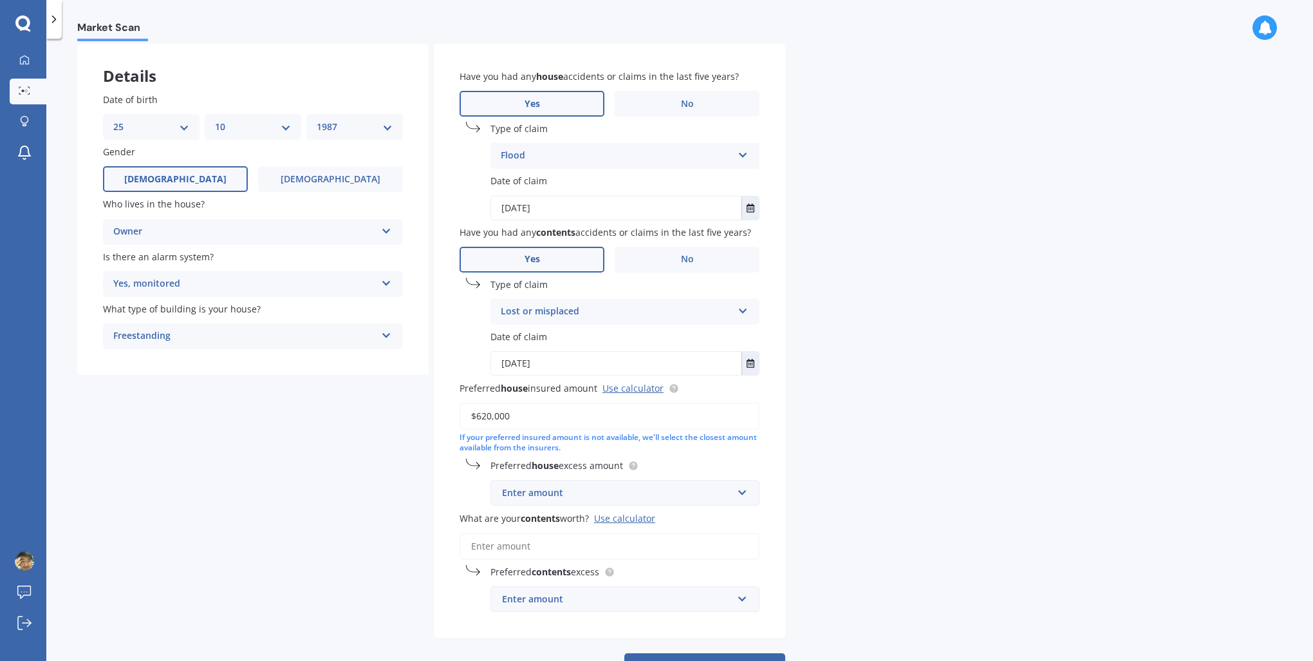
type input "$620,000"
click at [453, 486] on div "Have you had any house accidents or claims in the last five years? Yes No Type …" at bounding box center [610, 341] width 352 height 594
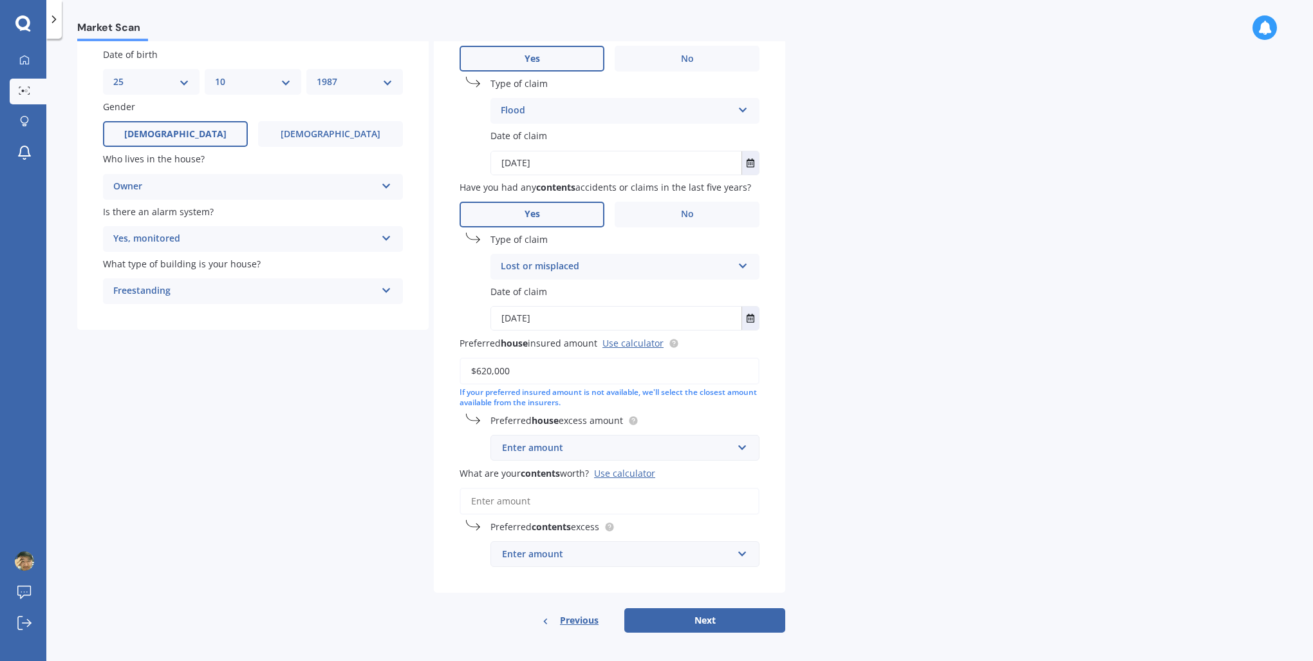
scroll to position [109, 0]
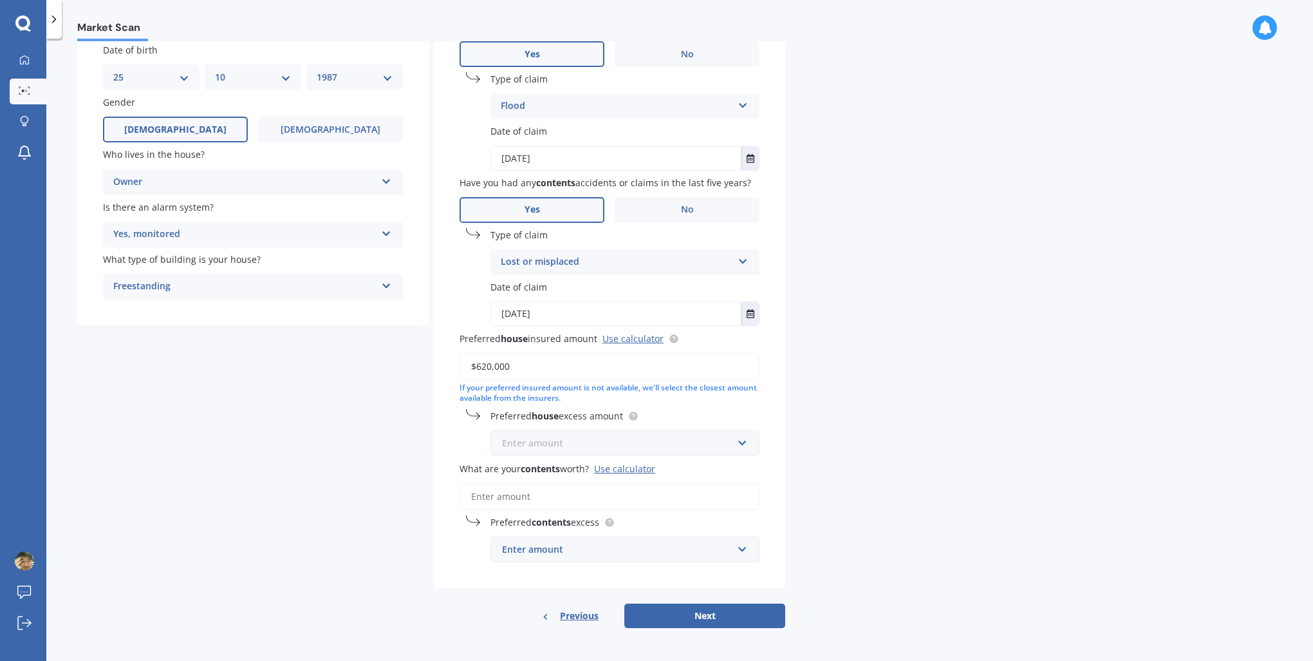
click at [737, 442] on input "text" at bounding box center [621, 443] width 258 height 24
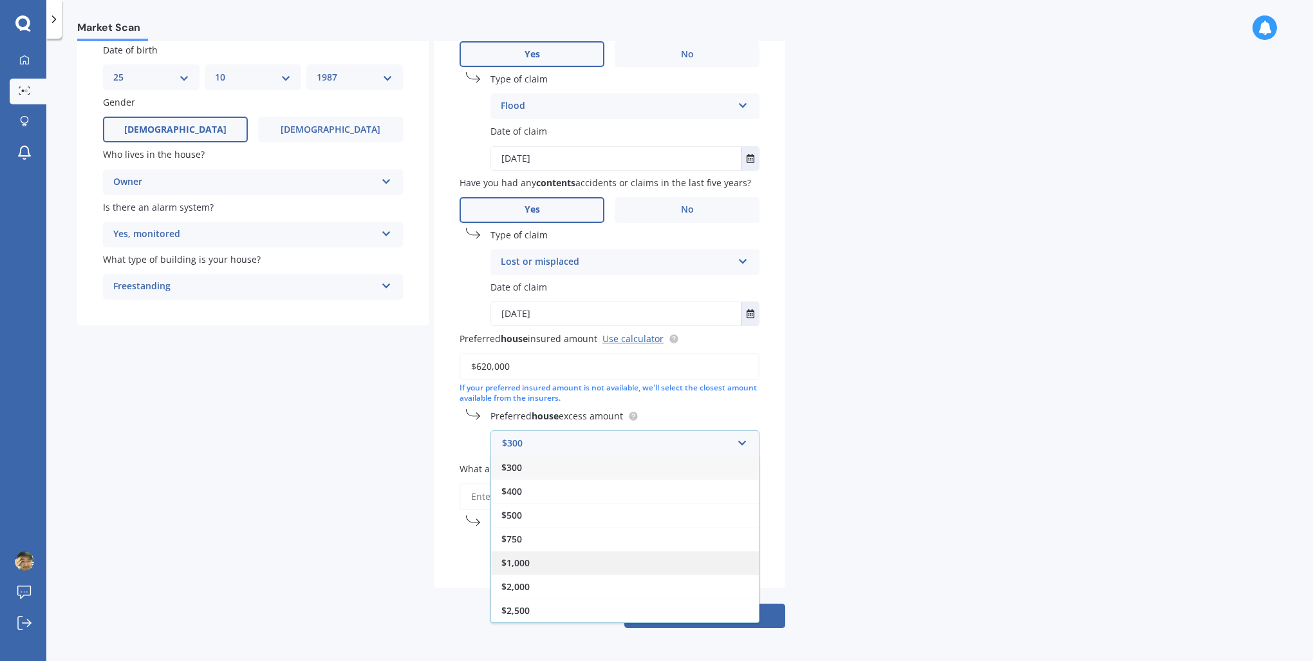
click at [558, 561] on div "$1,000" at bounding box center [625, 562] width 268 height 24
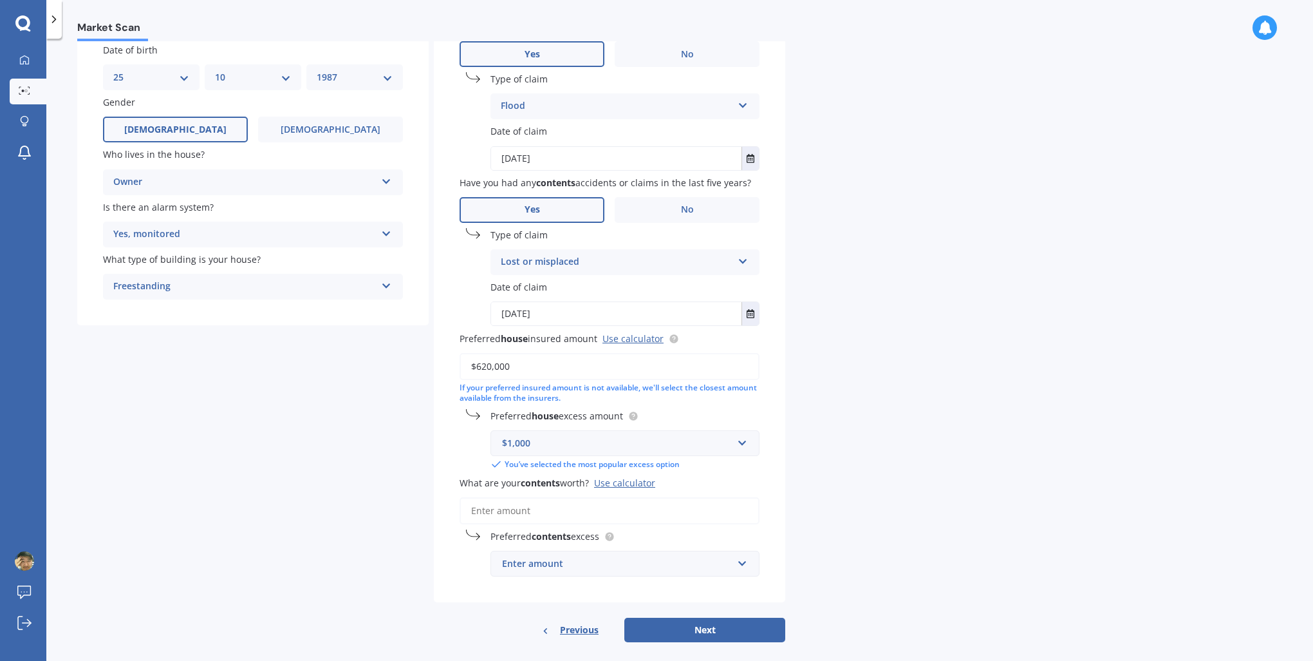
click at [446, 440] on div "Have you had any house accidents or claims in the last five years? Yes No Type …" at bounding box center [610, 298] width 352 height 608
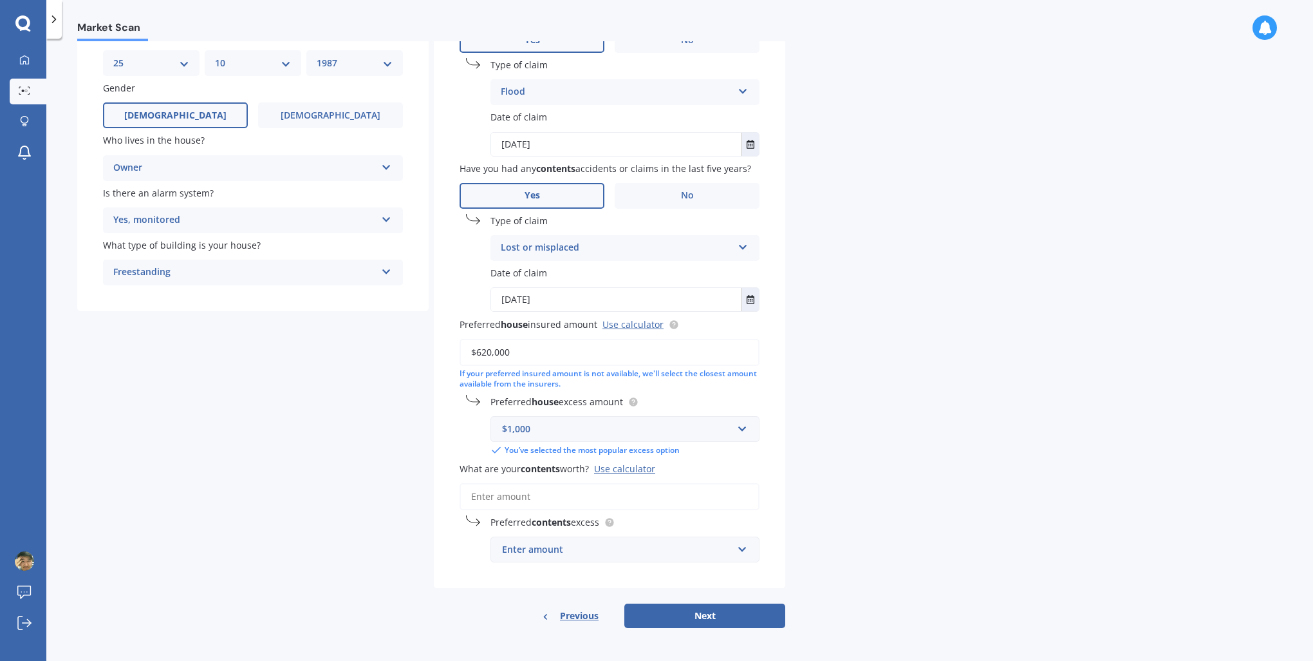
click at [448, 491] on div "Have you had any house accidents or claims in the last five years? Yes No Type …" at bounding box center [610, 284] width 352 height 608
click at [540, 496] on input "What are your contents worth? Use calculator" at bounding box center [610, 496] width 300 height 27
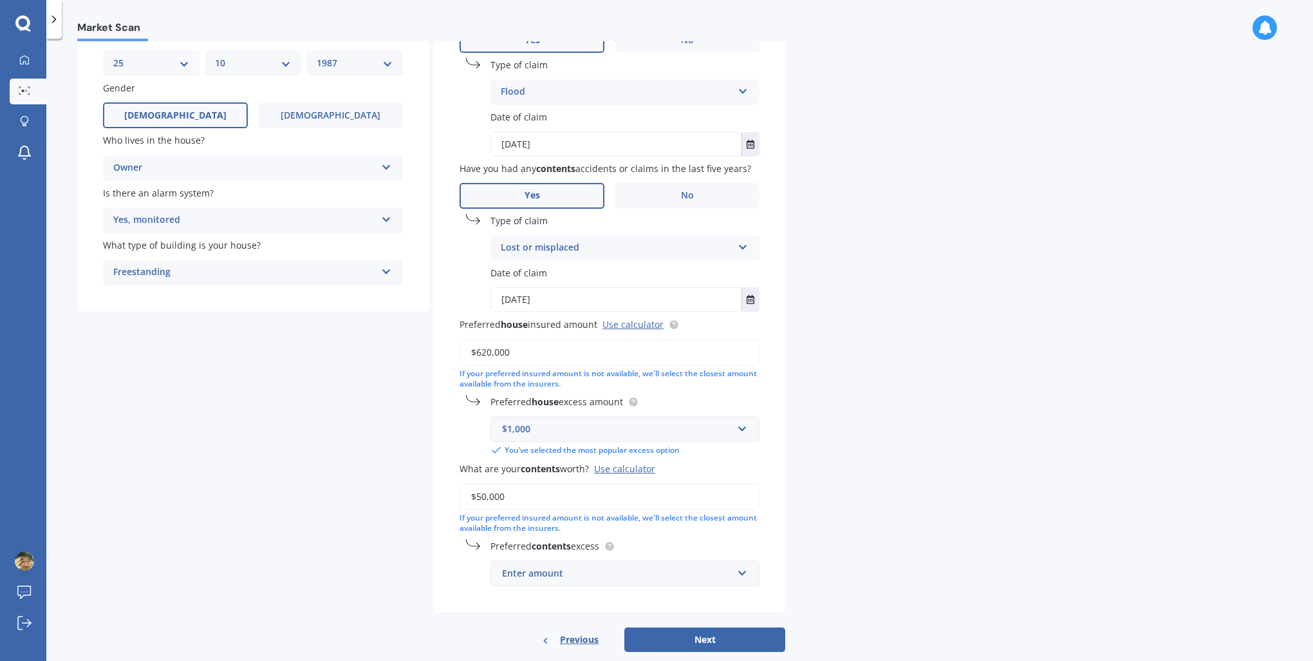
type input "$50,000"
click at [456, 570] on div "Have you had any house accidents or claims in the last five years? Yes No Type …" at bounding box center [610, 296] width 352 height 632
click at [513, 568] on div "Enter amount" at bounding box center [617, 573] width 230 height 14
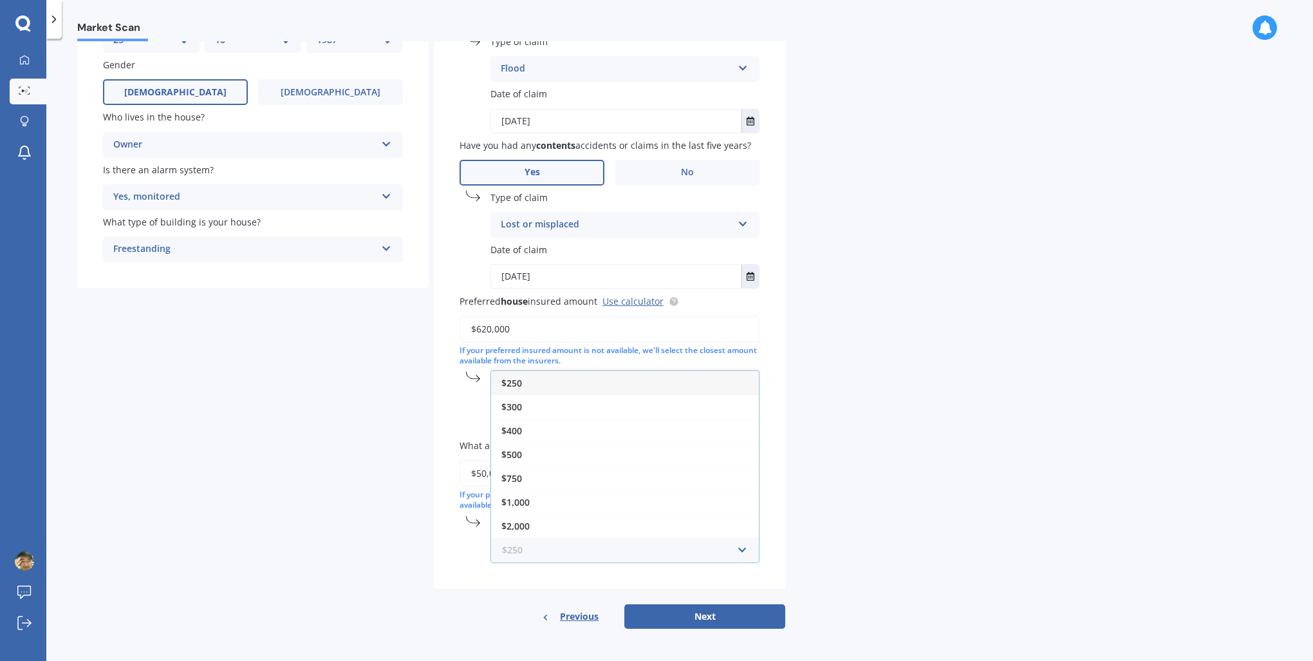
scroll to position [147, 0]
click at [547, 436] on div "$400" at bounding box center [625, 430] width 268 height 24
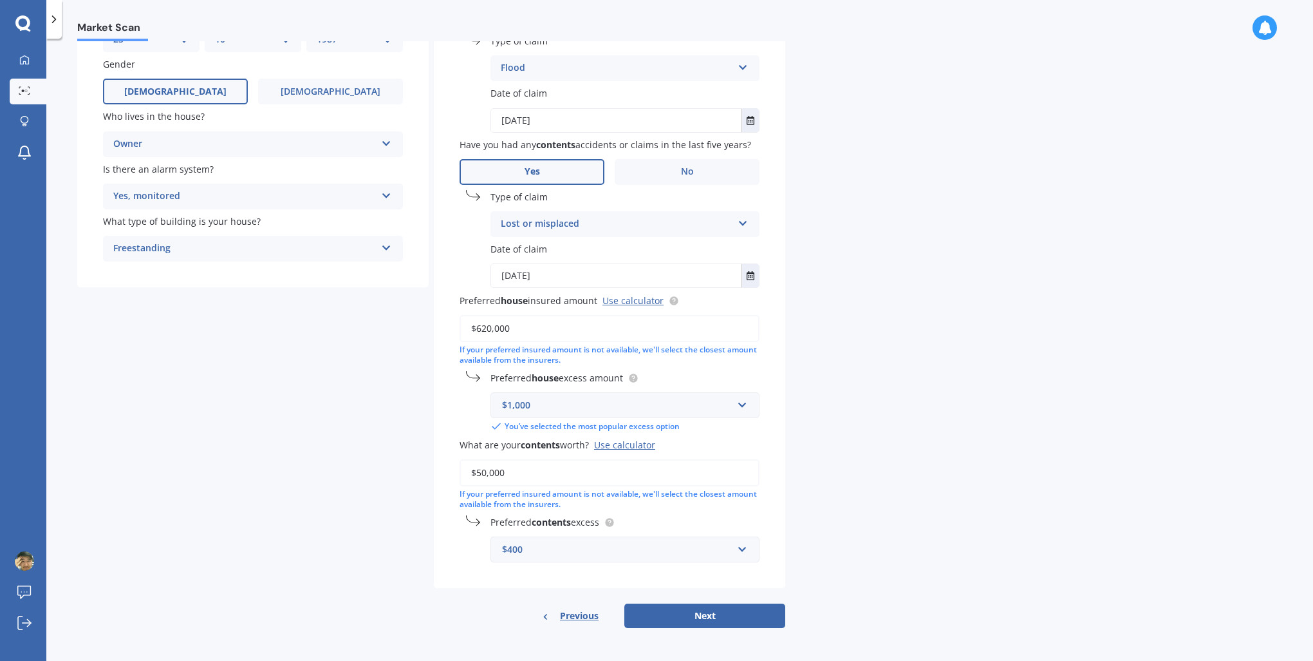
click at [546, 549] on div "$400" at bounding box center [617, 549] width 230 height 14
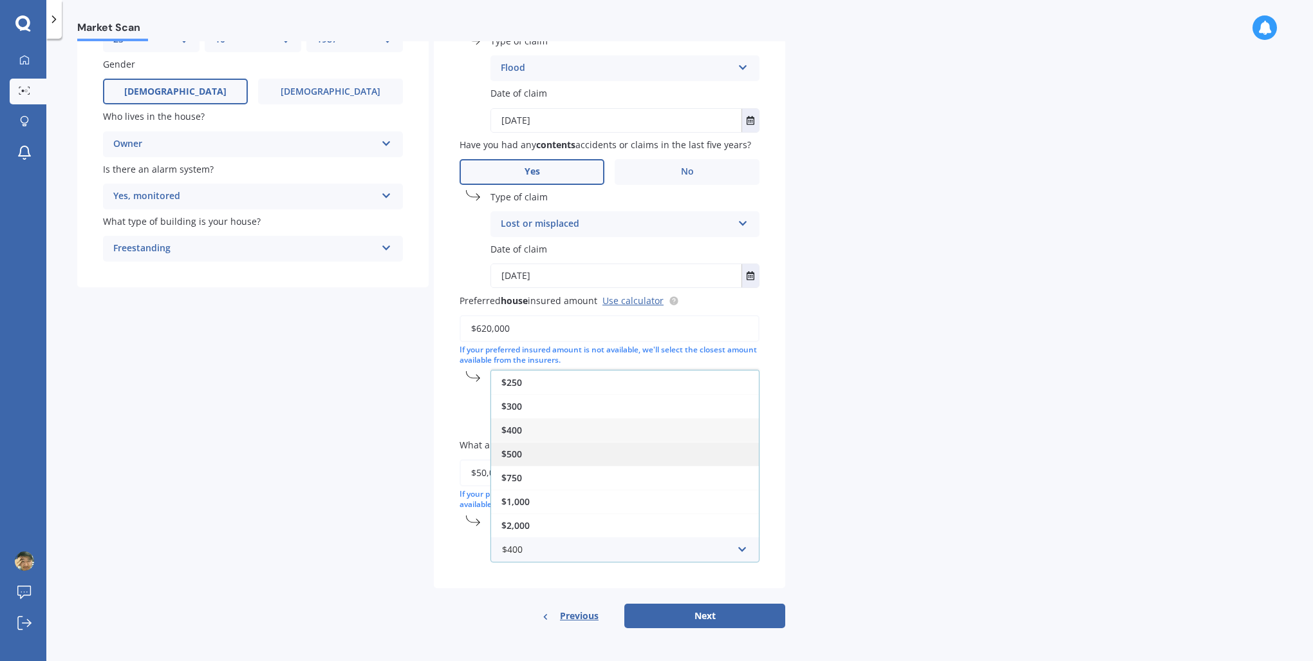
click at [525, 450] on div "$500" at bounding box center [625, 454] width 268 height 24
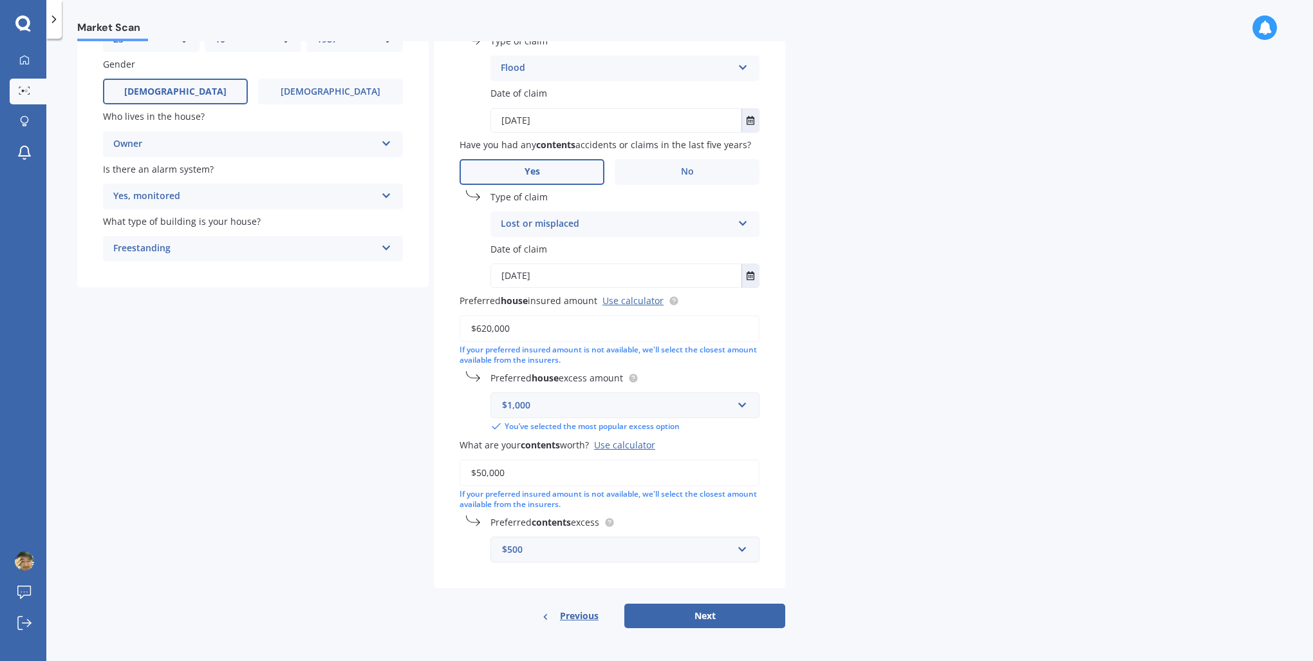
click at [545, 551] on div "$500" at bounding box center [617, 549] width 230 height 14
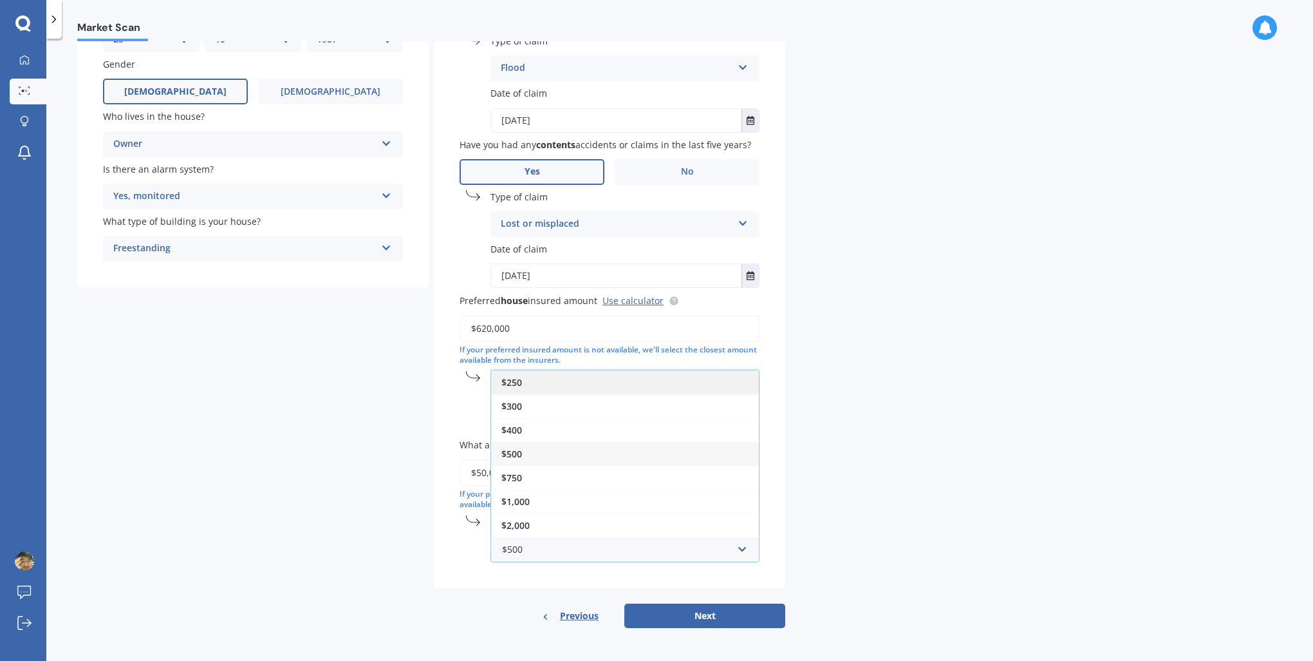
click at [550, 380] on div "$250" at bounding box center [625, 382] width 268 height 24
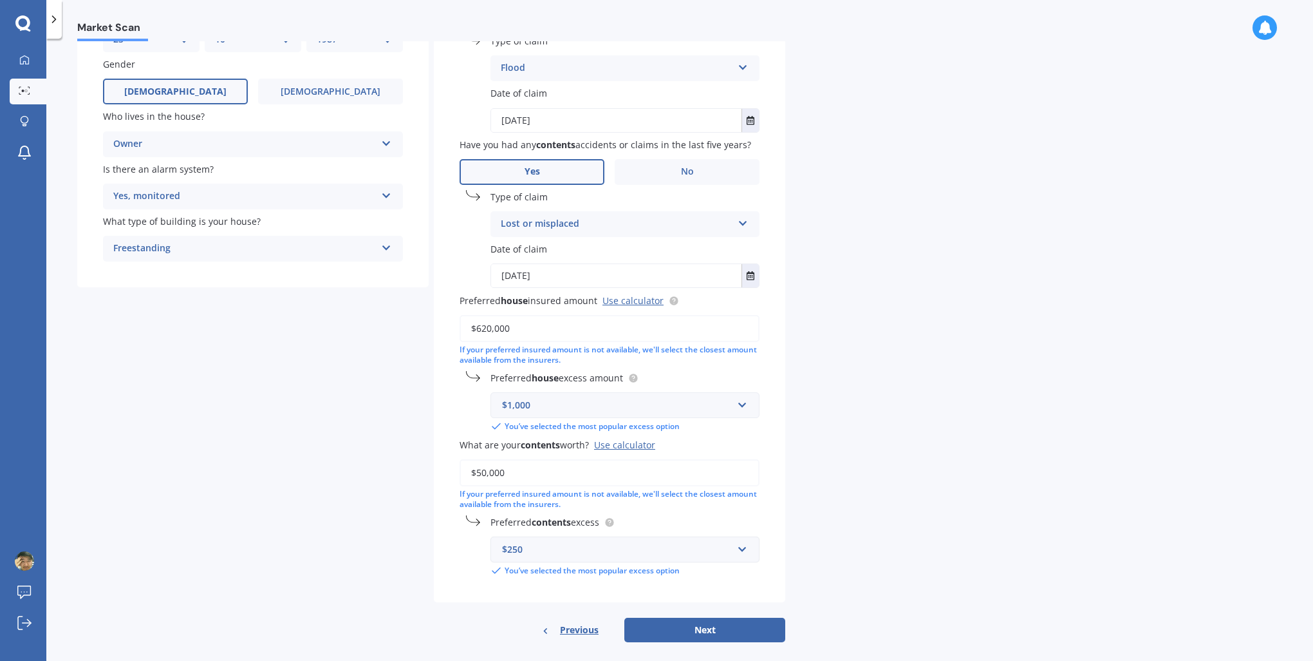
click at [556, 543] on div "$250" at bounding box center [617, 549] width 230 height 14
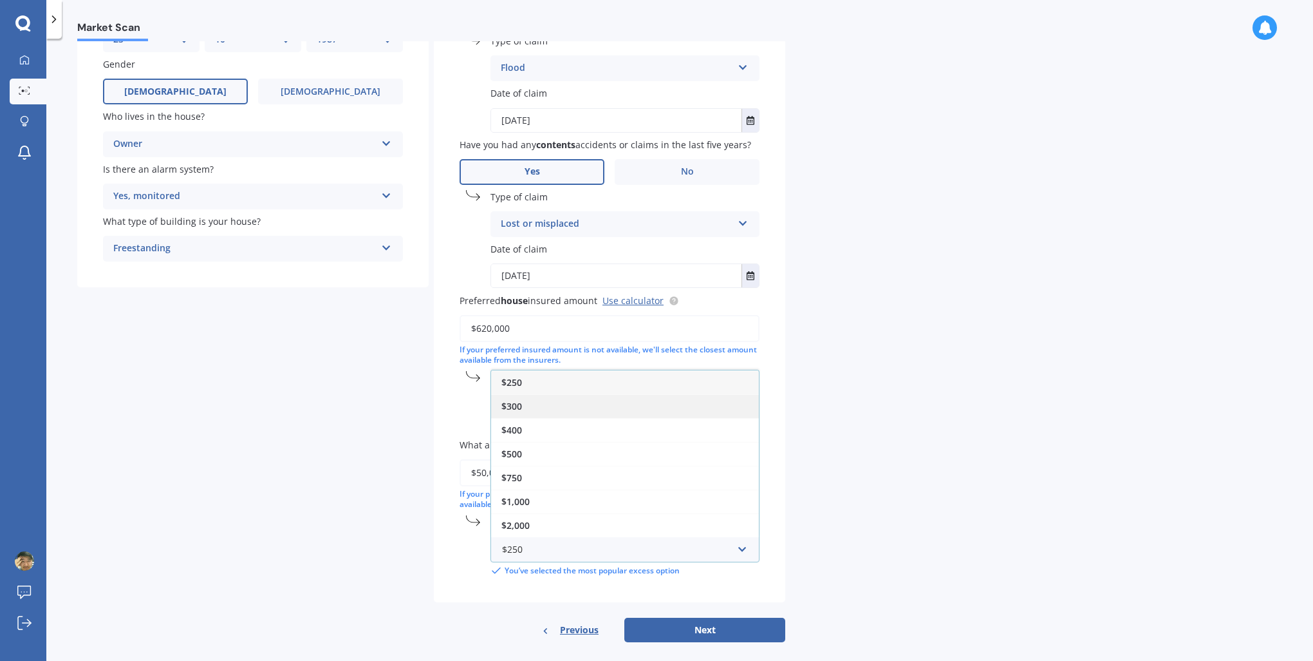
click at [536, 404] on div "$300" at bounding box center [625, 406] width 268 height 24
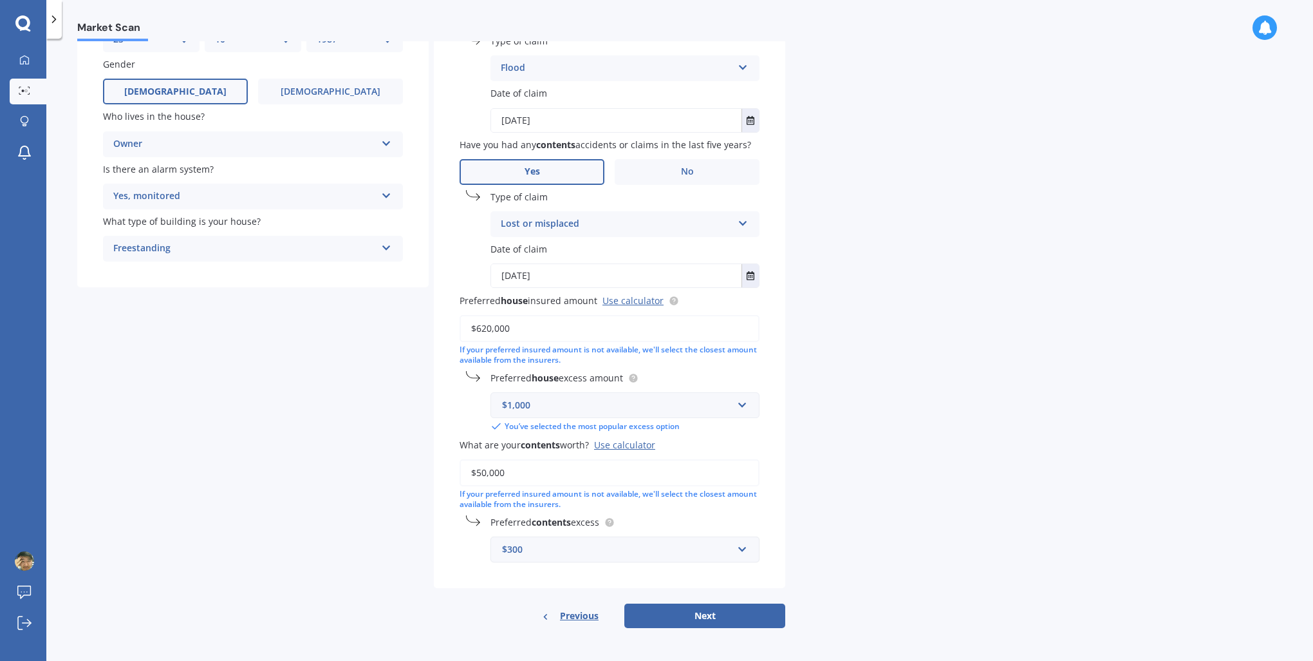
click at [531, 546] on div "$300" at bounding box center [617, 549] width 230 height 14
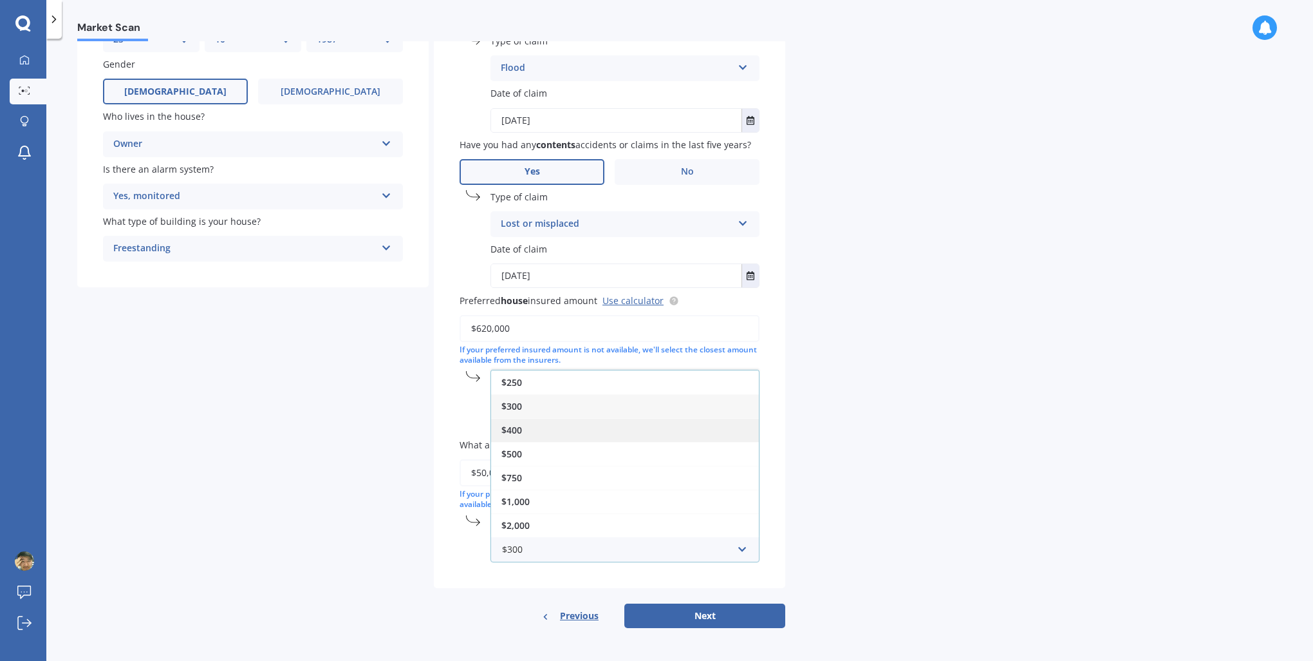
click at [543, 433] on div "$400" at bounding box center [625, 430] width 268 height 24
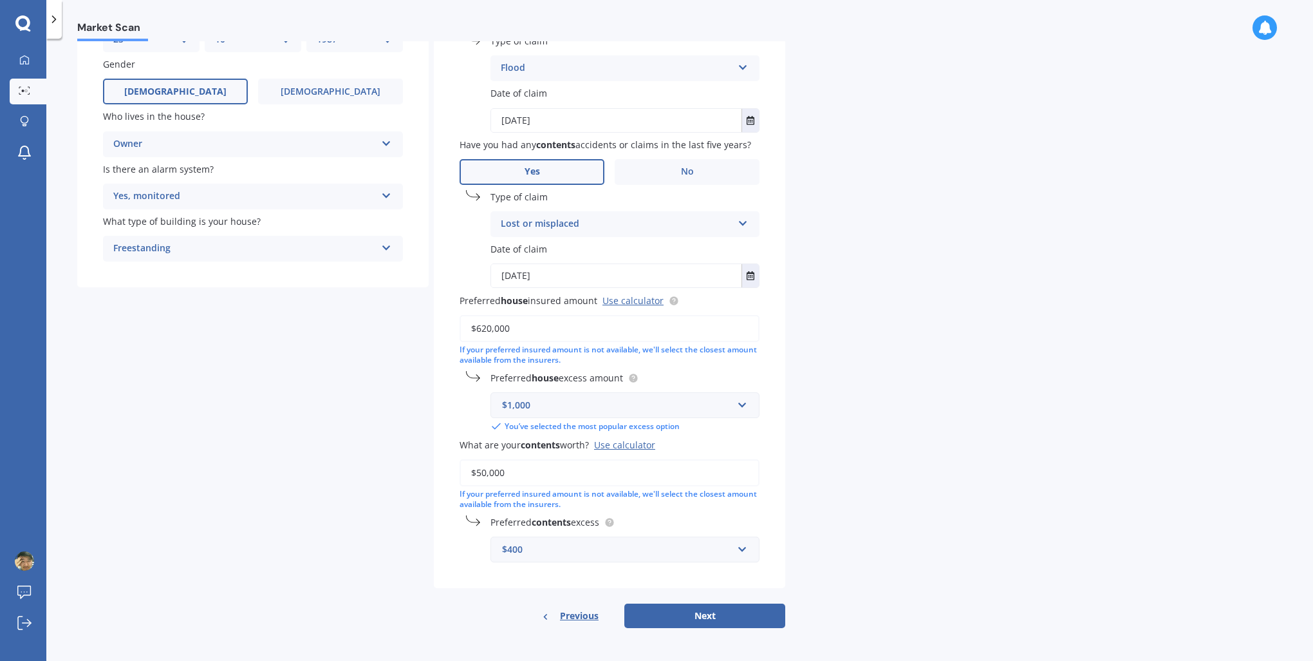
click at [464, 550] on div "Preferred contents excess $400 $250 $300 $400 $500 $750 $1,000 $2,000" at bounding box center [610, 538] width 300 height 47
click at [485, 581] on div "Have you had any house accidents or claims in the last five years? Yes No Type …" at bounding box center [610, 272] width 352 height 632
click at [851, 563] on div "Market Scan House & Contents Market Scan 70 % Let's get to know you and see how…" at bounding box center [679, 352] width 1267 height 622
click at [737, 566] on div "Have you had any house accidents or claims in the last five years? Yes No Type …" at bounding box center [610, 272] width 352 height 632
click at [722, 615] on button "Next" at bounding box center [704, 615] width 161 height 24
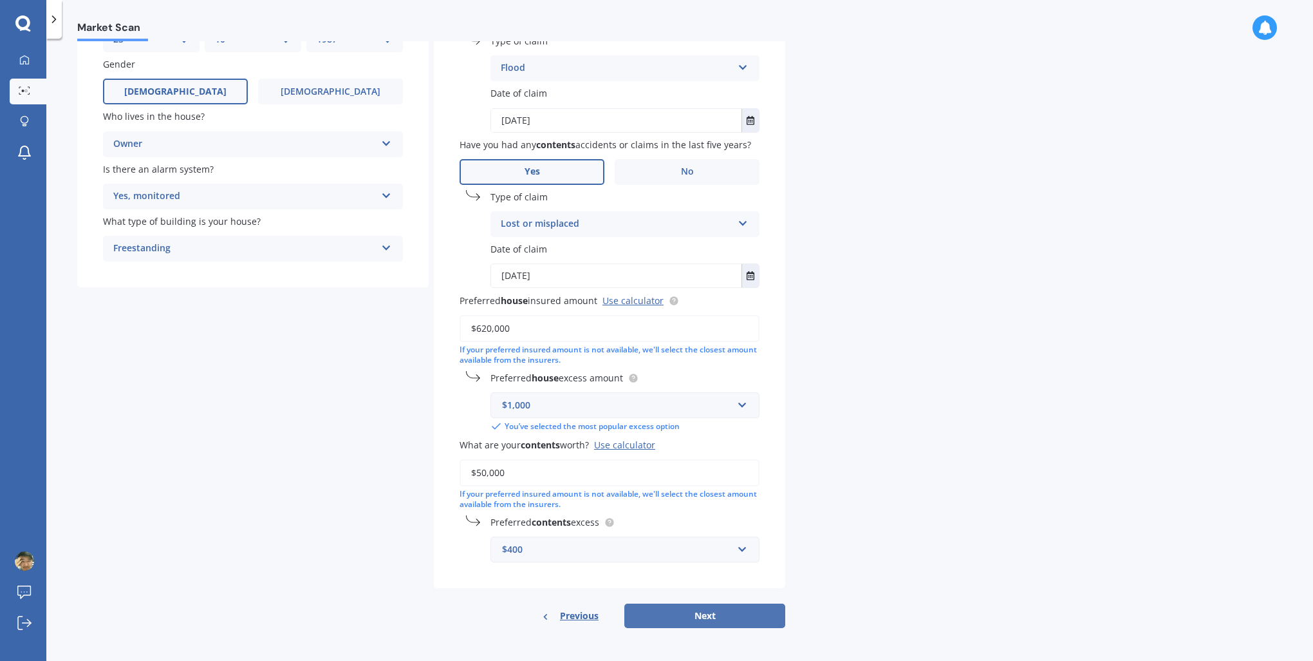
select select "25"
select select "10"
select select "1987"
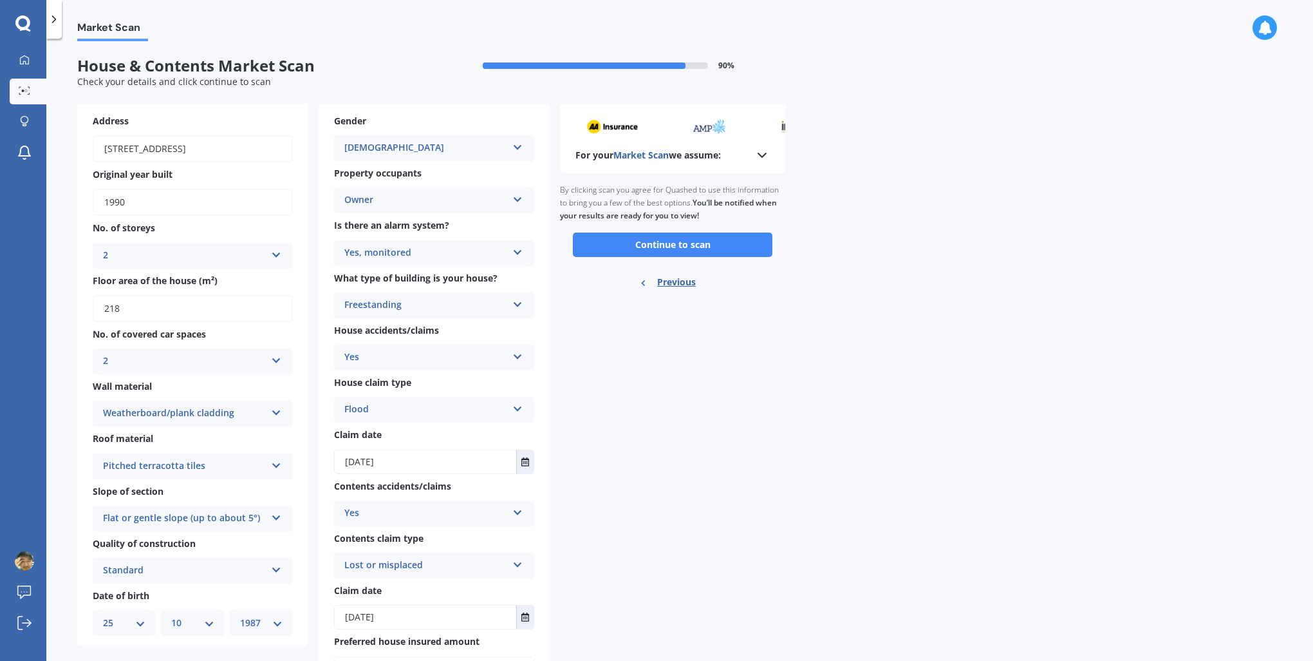
scroll to position [0, 0]
click at [685, 243] on button "Continue to scan" at bounding box center [673, 244] width 200 height 24
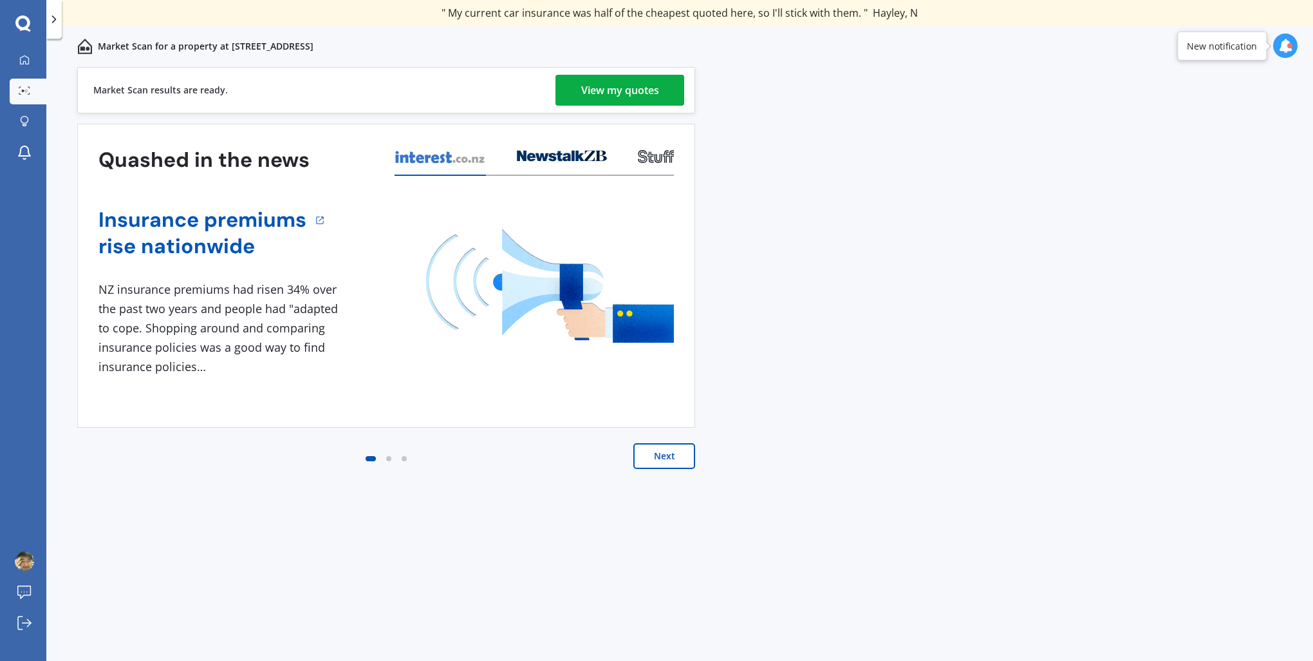
click at [954, 323] on div "Previous 60,000+ Kiwis have signed up to shop and save on insurance with us " H…" at bounding box center [679, 378] width 1267 height 622
click at [639, 88] on div "View my quotes" at bounding box center [620, 90] width 78 height 31
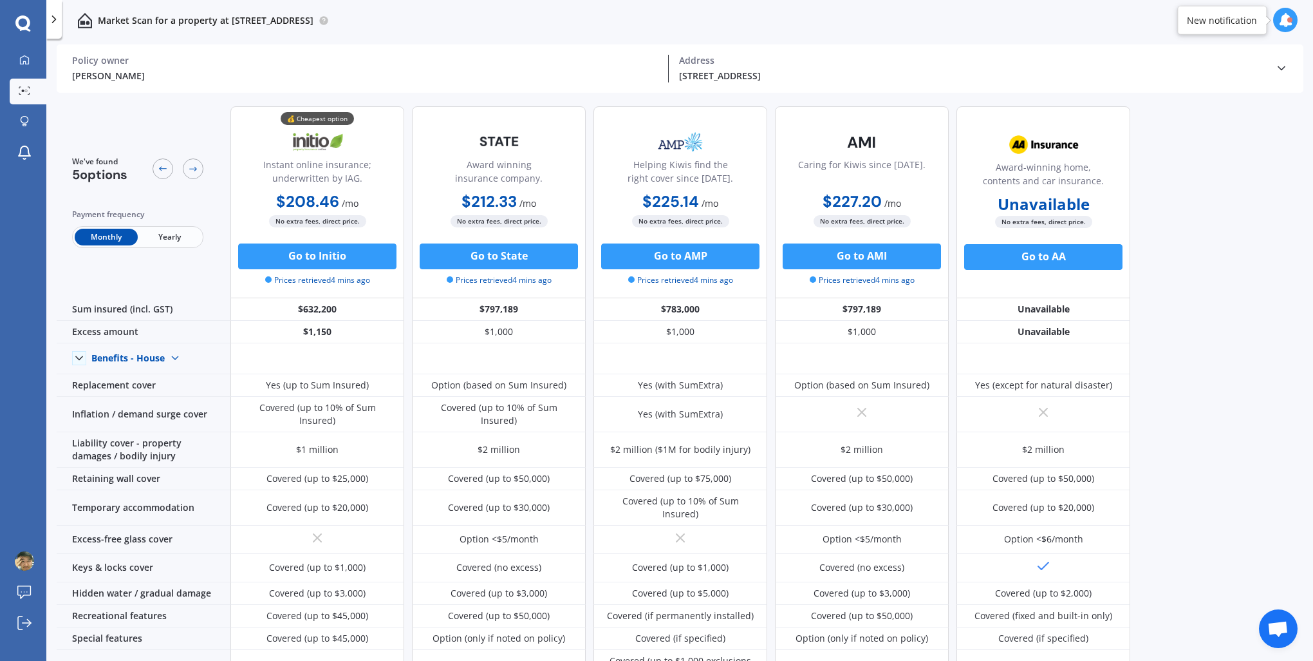
click at [348, 200] on span "/ mo" at bounding box center [350, 203] width 17 height 12
click at [350, 220] on span "/ yr" at bounding box center [356, 224] width 12 height 12
click at [1208, 208] on div "We've found 5 options Payment frequency Monthly Yearly 💰 Cheapest option Instan…" at bounding box center [685, 380] width 1257 height 568
click at [1188, 263] on div "We've found 5 options Payment frequency Monthly Yearly 💰 Cheapest option Instan…" at bounding box center [685, 380] width 1257 height 568
click at [1212, 275] on div "We've found 5 options Payment frequency Monthly Yearly 💰 Cheapest option Instan…" at bounding box center [685, 380] width 1257 height 568
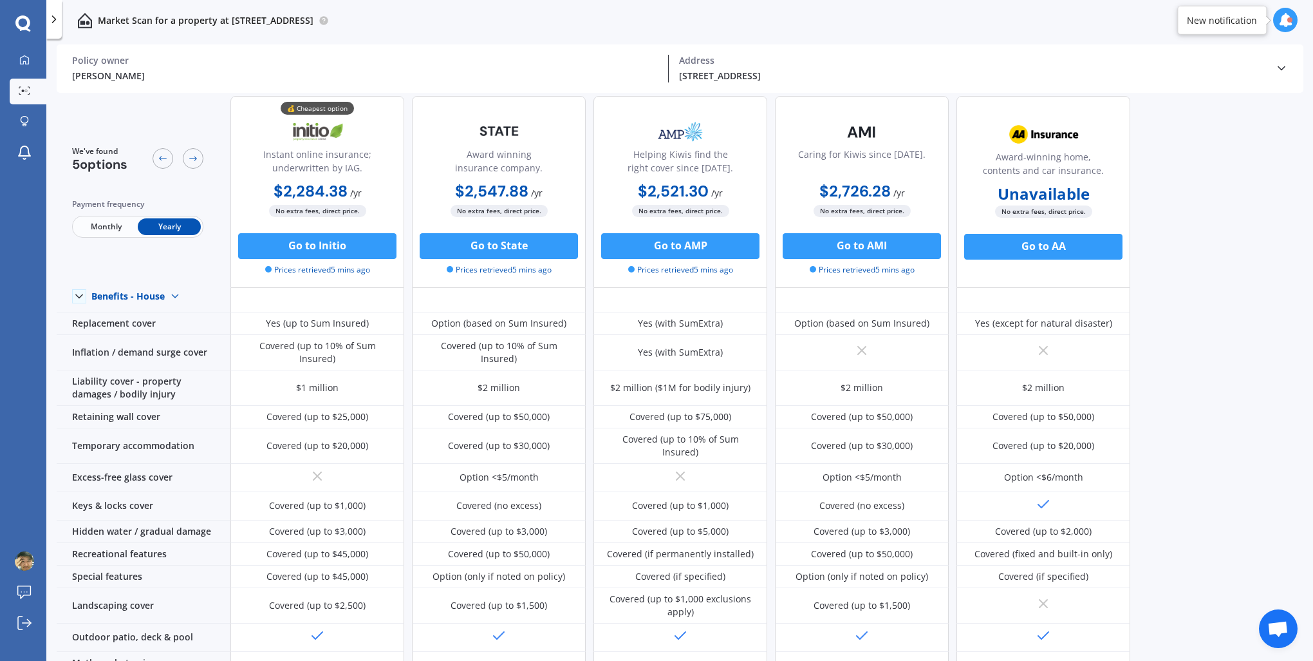
scroll to position [63, 0]
click at [1208, 282] on div "We've found 5 options Payment frequency Monthly Yearly 💰 Cheapest option Instan…" at bounding box center [685, 317] width 1257 height 568
click at [1216, 273] on div "We've found 5 options Payment frequency Monthly Yearly 💰 Cheapest option Instan…" at bounding box center [685, 317] width 1257 height 568
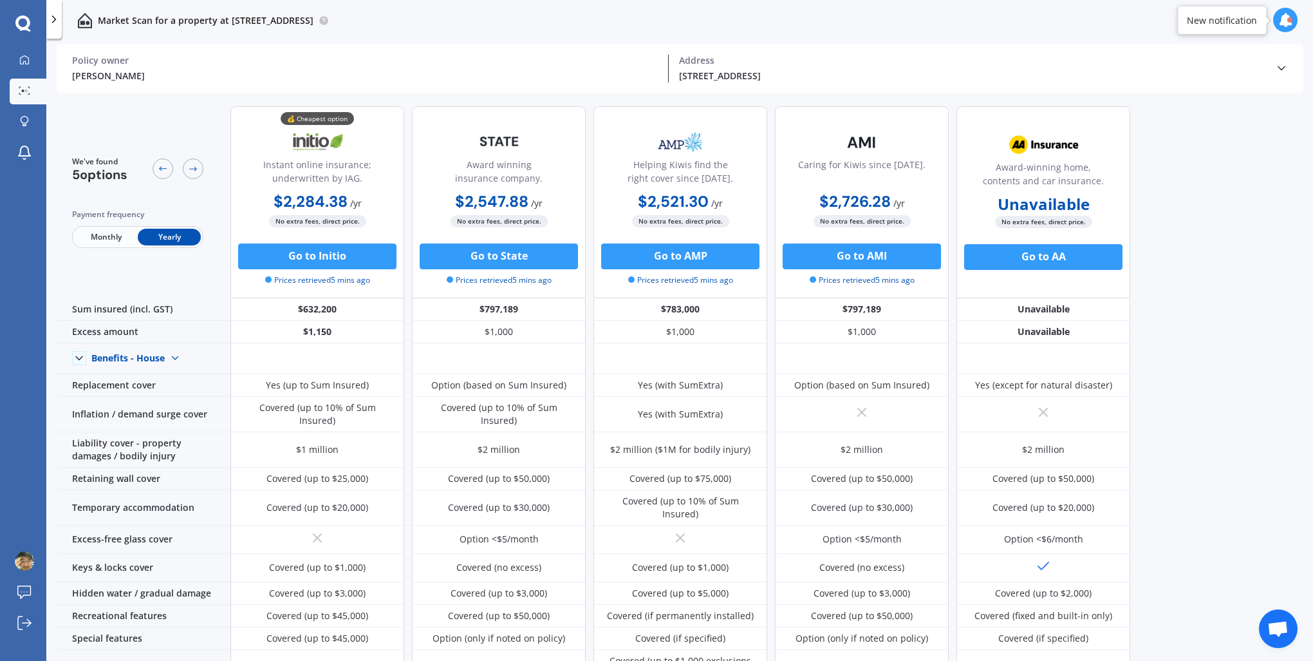
scroll to position [0, 0]
click at [1232, 423] on div "We've found 5 options Payment frequency Monthly Yearly 💰 Cheapest option Instan…" at bounding box center [685, 380] width 1257 height 568
